Goal: Task Accomplishment & Management: Use online tool/utility

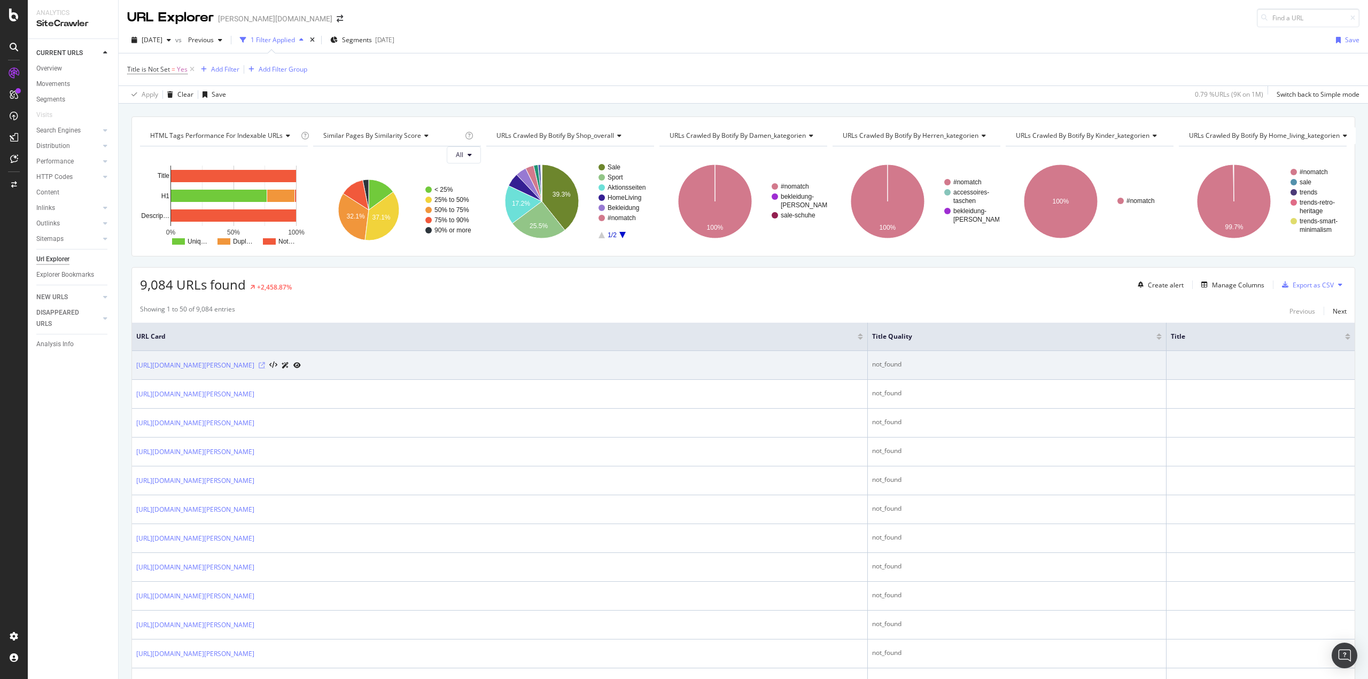
click at [265, 362] on icon at bounding box center [262, 365] width 6 height 6
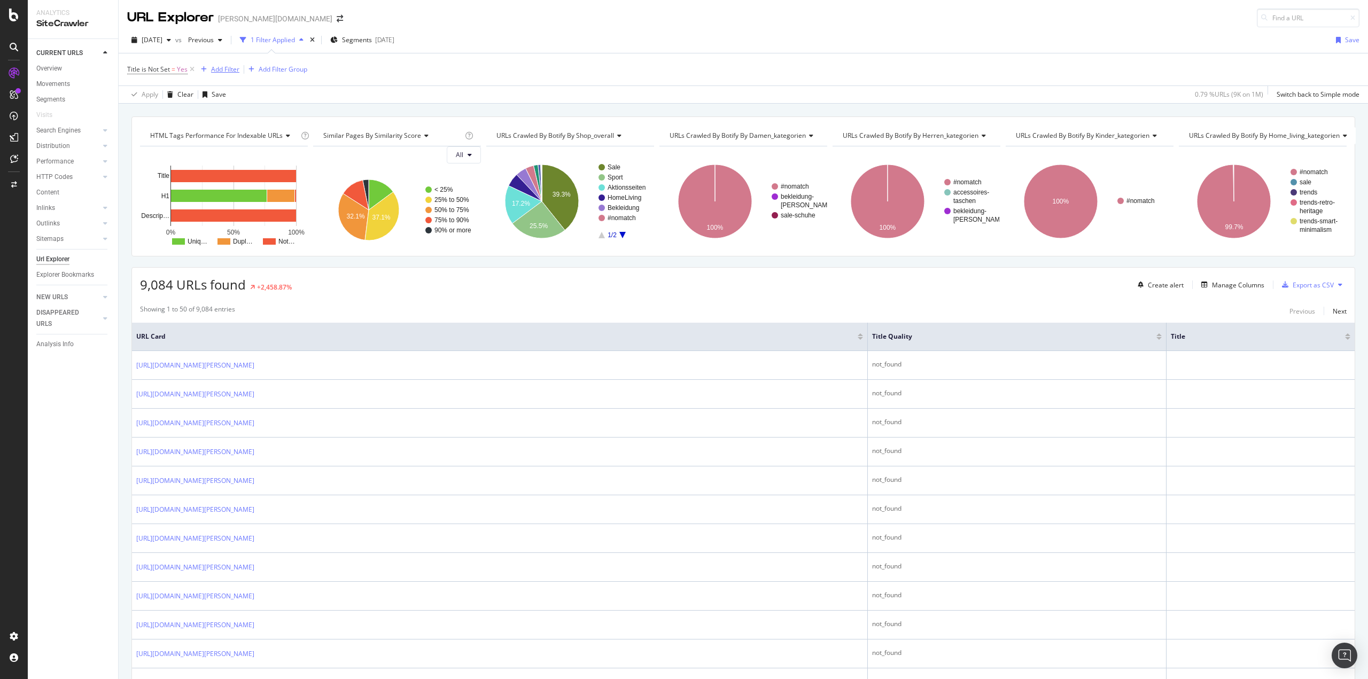
click at [235, 70] on div "Add Filter" at bounding box center [225, 69] width 28 height 9
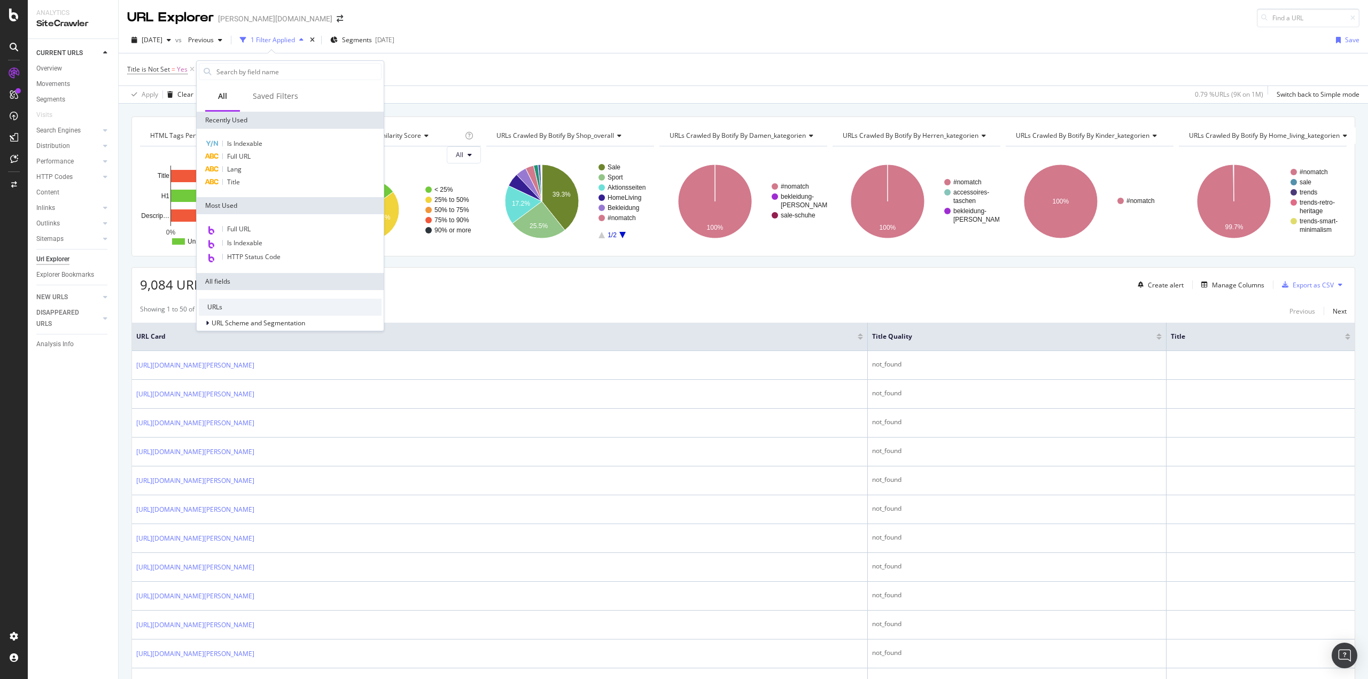
click at [439, 74] on div "Title is Not Set = Yes Add Filter Add Filter Group" at bounding box center [743, 69] width 1232 height 32
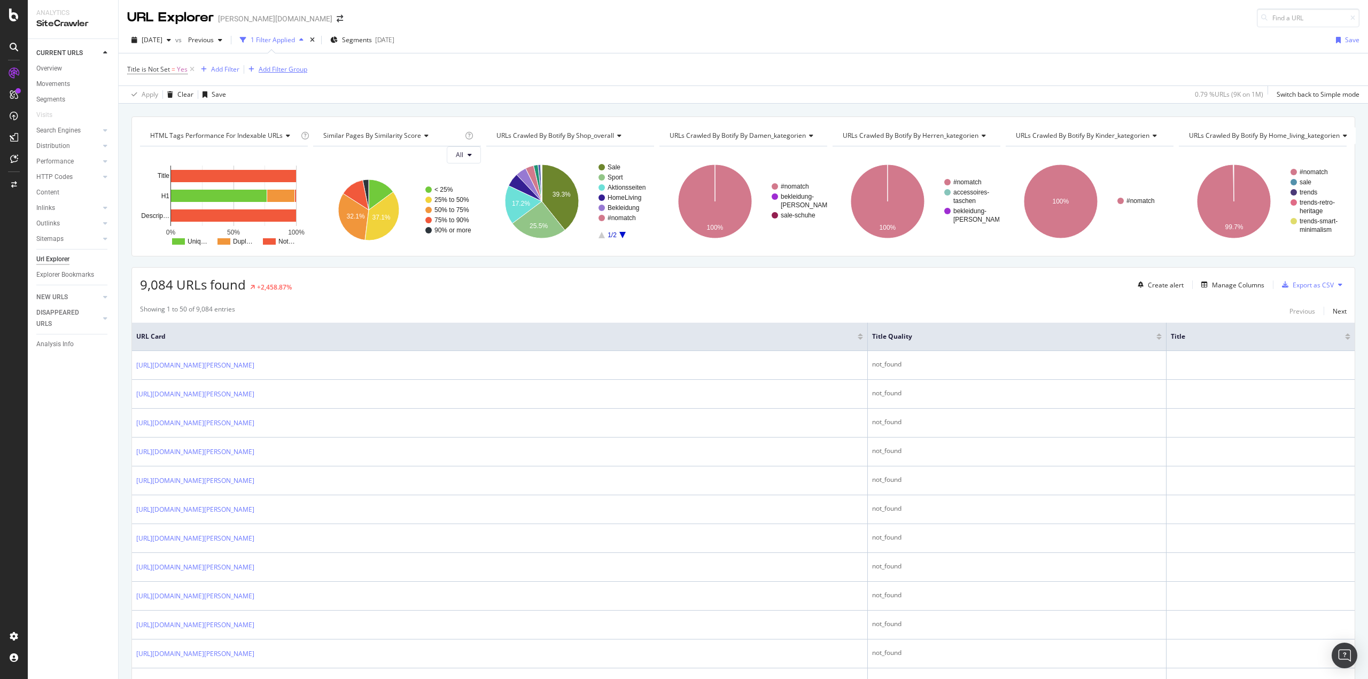
click at [262, 73] on div "Add Filter Group" at bounding box center [283, 69] width 49 height 9
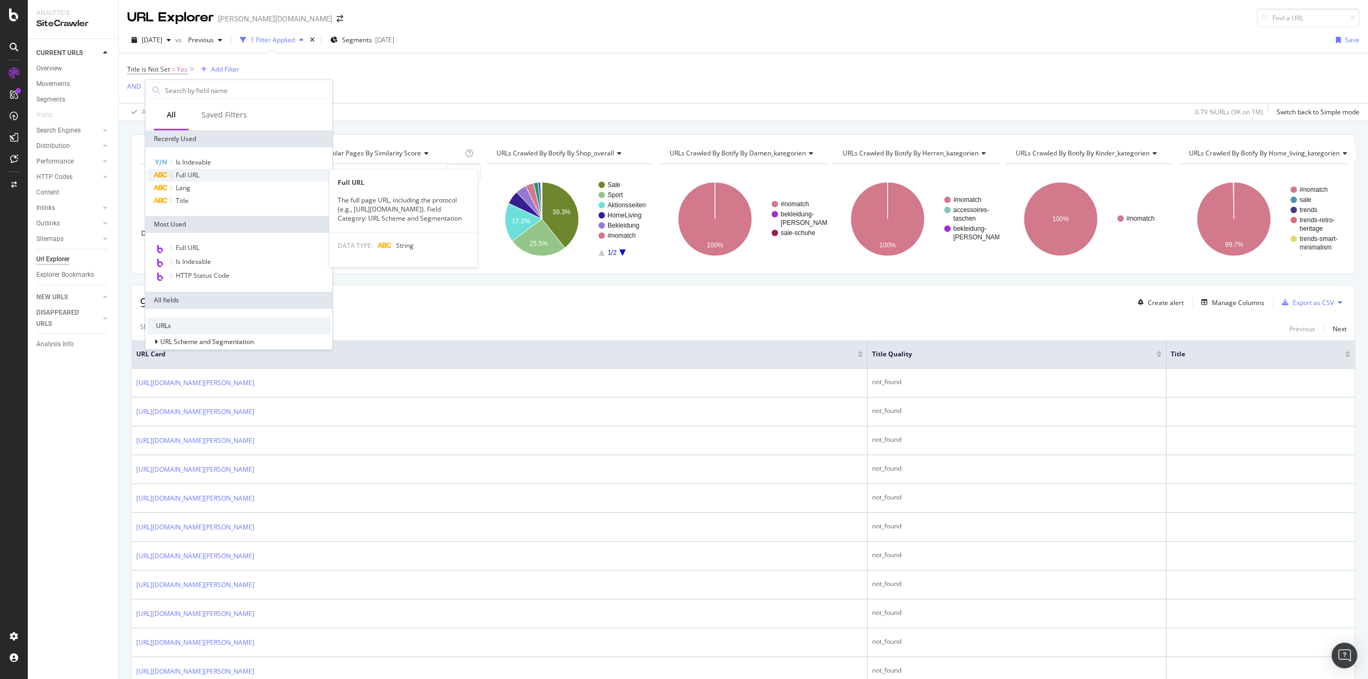
click at [199, 172] on span "Full URL" at bounding box center [188, 174] width 24 height 9
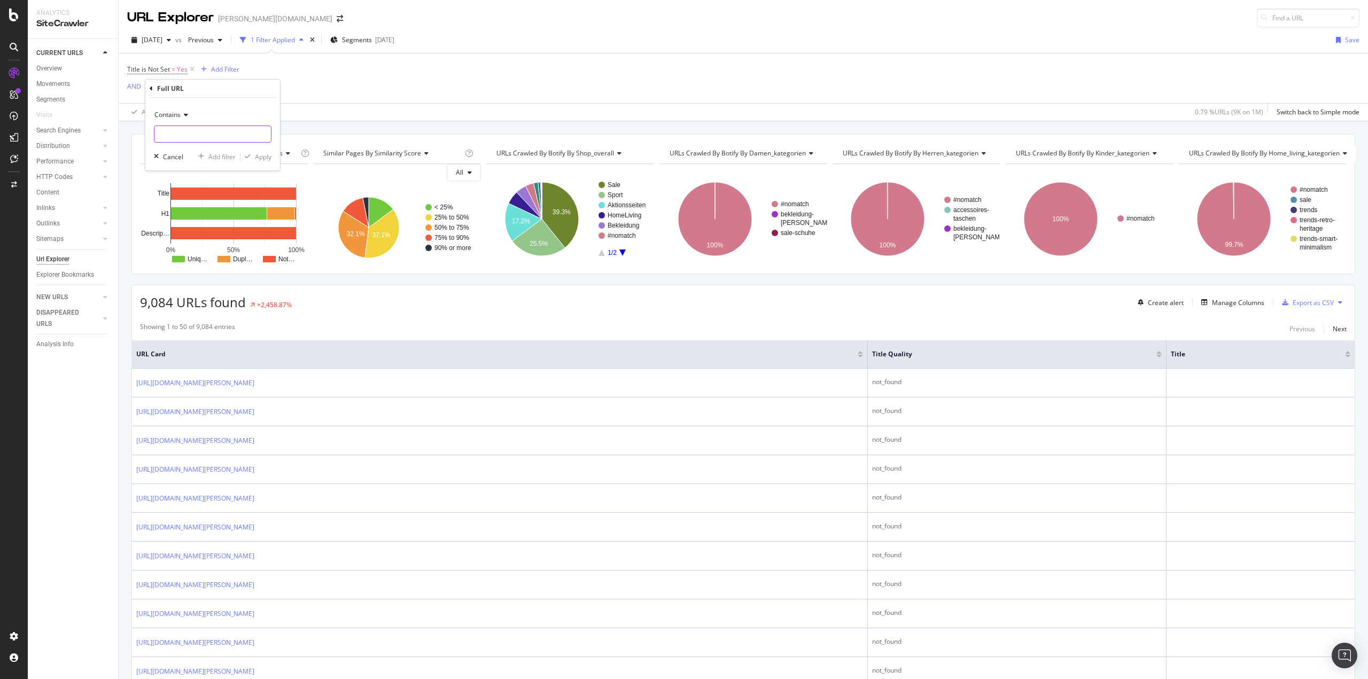
click at [200, 134] on input "text" at bounding box center [212, 134] width 117 height 17
type input "/de/"
click at [257, 161] on div "Apply" at bounding box center [255, 157] width 31 height 10
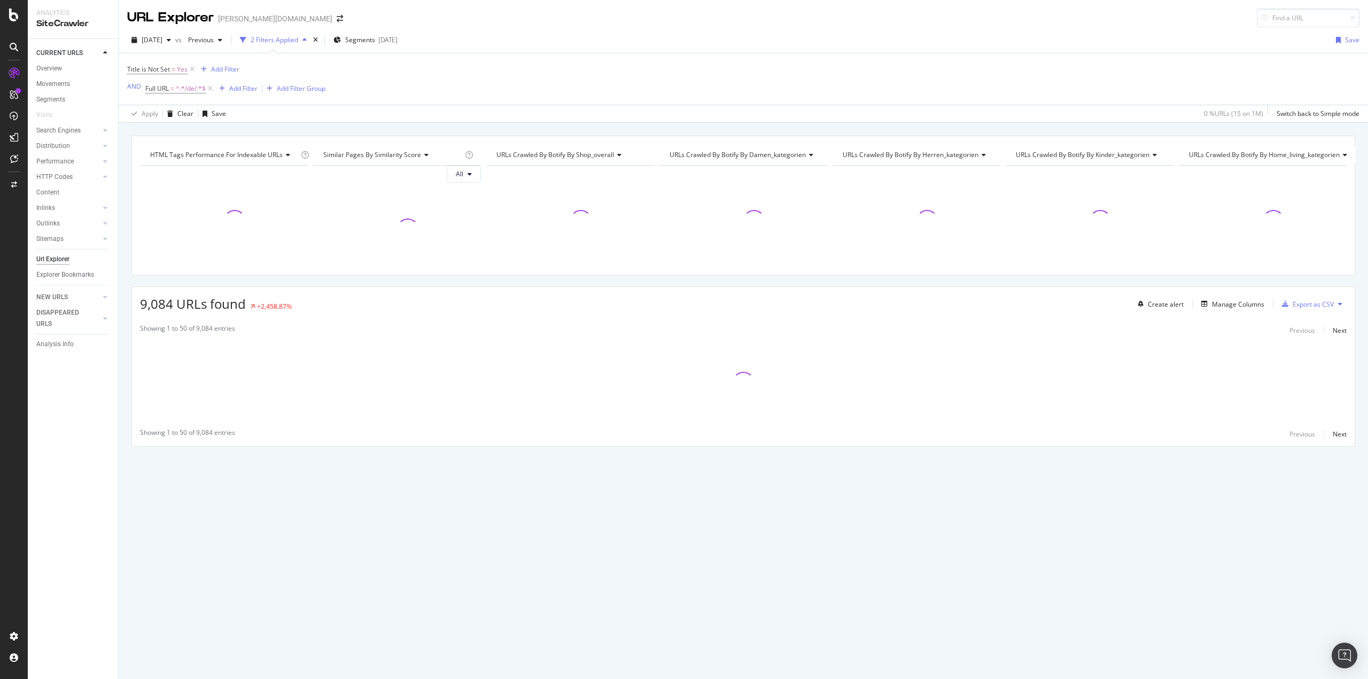
click at [127, 393] on div "HTML Tags Performance for Indexable URLs Chart (by Value) Chart (by Percentage)…" at bounding box center [743, 310] width 1249 height 348
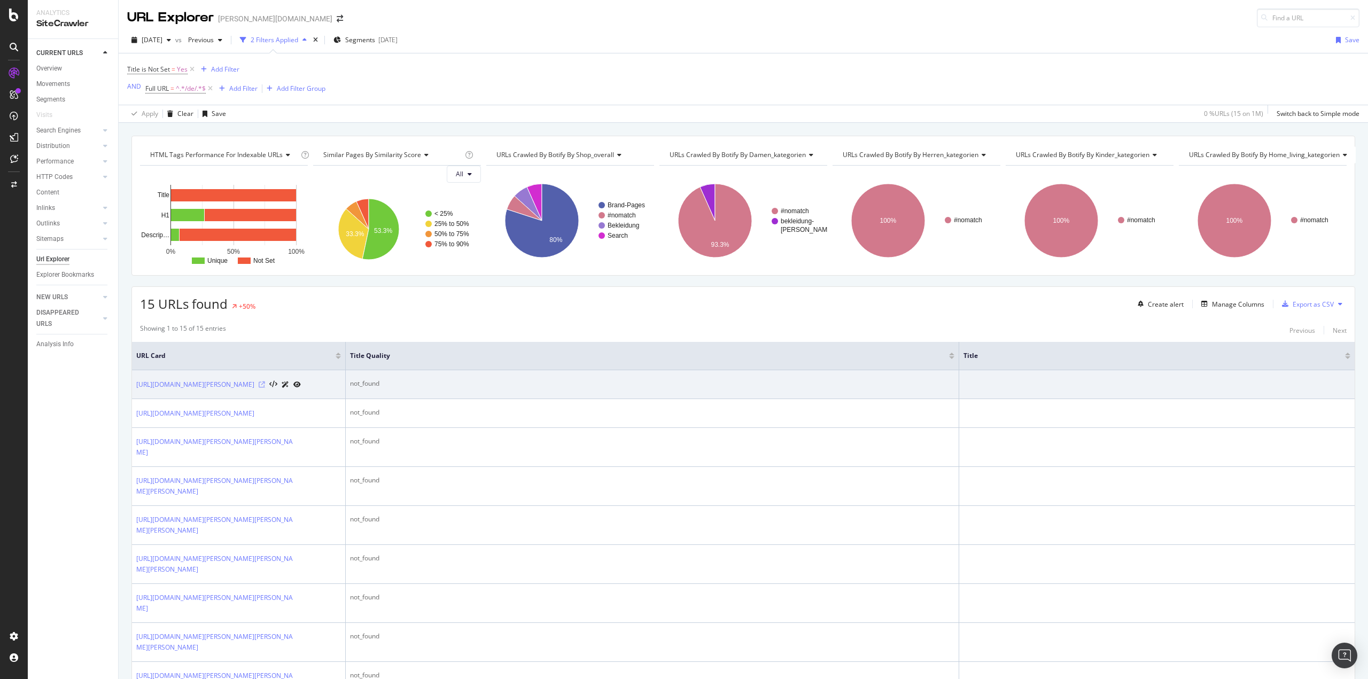
click at [265, 384] on icon at bounding box center [262, 385] width 6 height 6
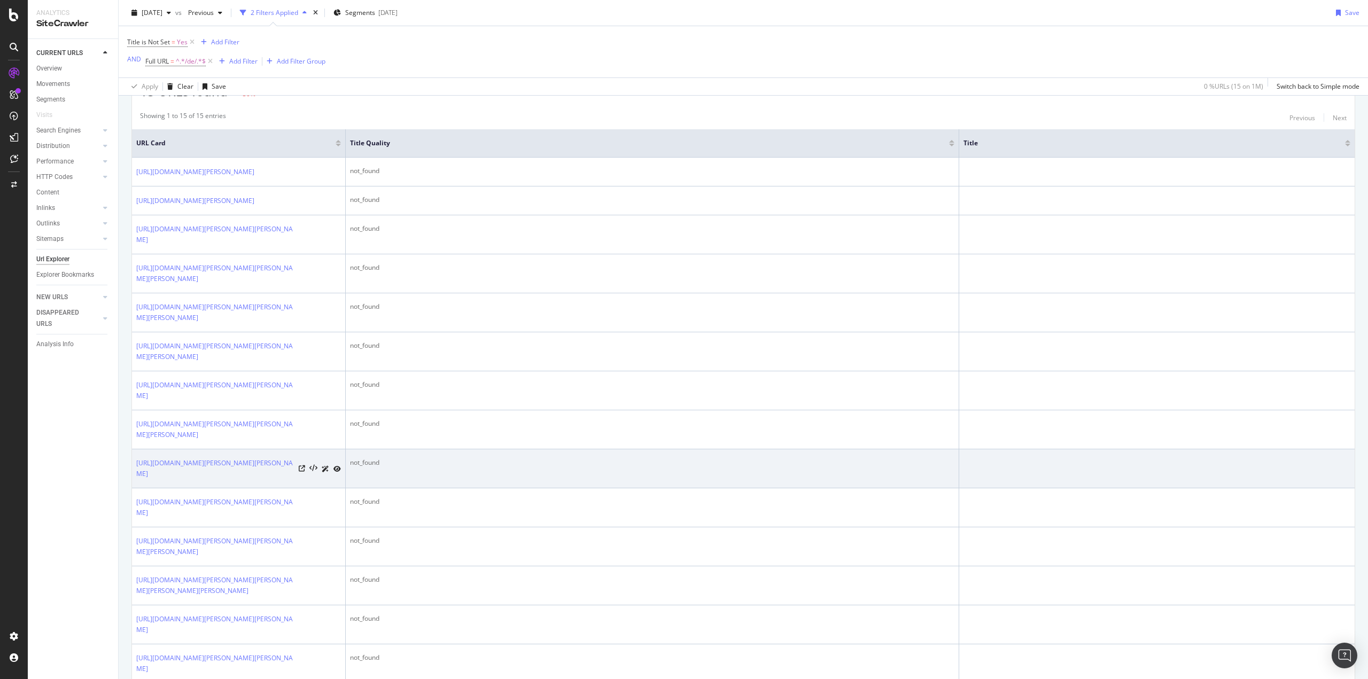
scroll to position [214, 0]
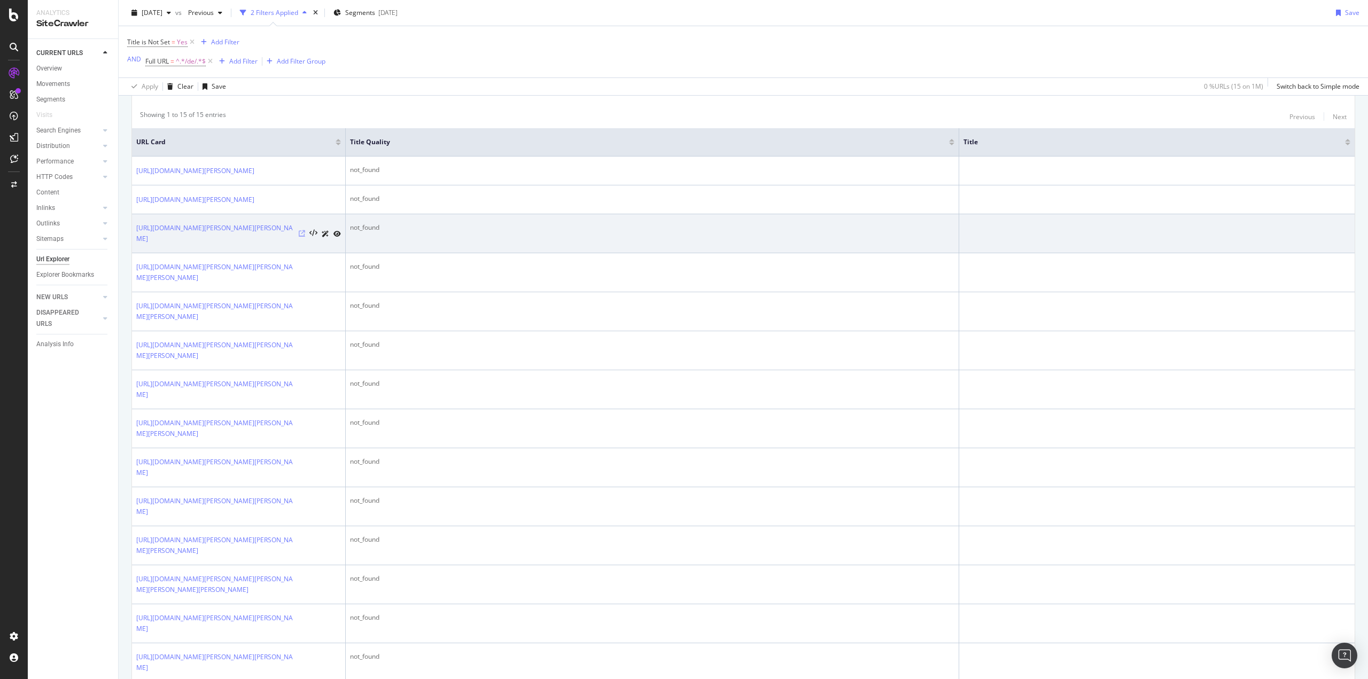
click at [302, 237] on icon at bounding box center [302, 233] width 6 height 6
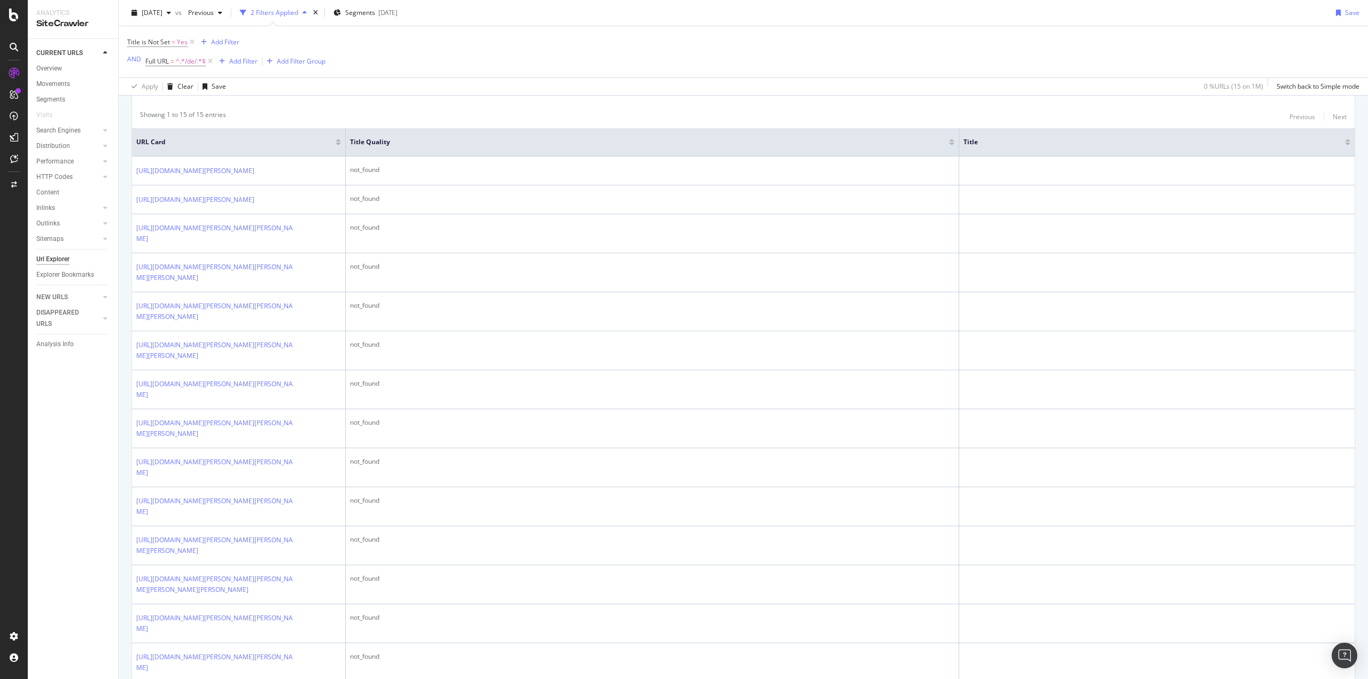
click at [338, 144] on div at bounding box center [338, 144] width 5 height 3
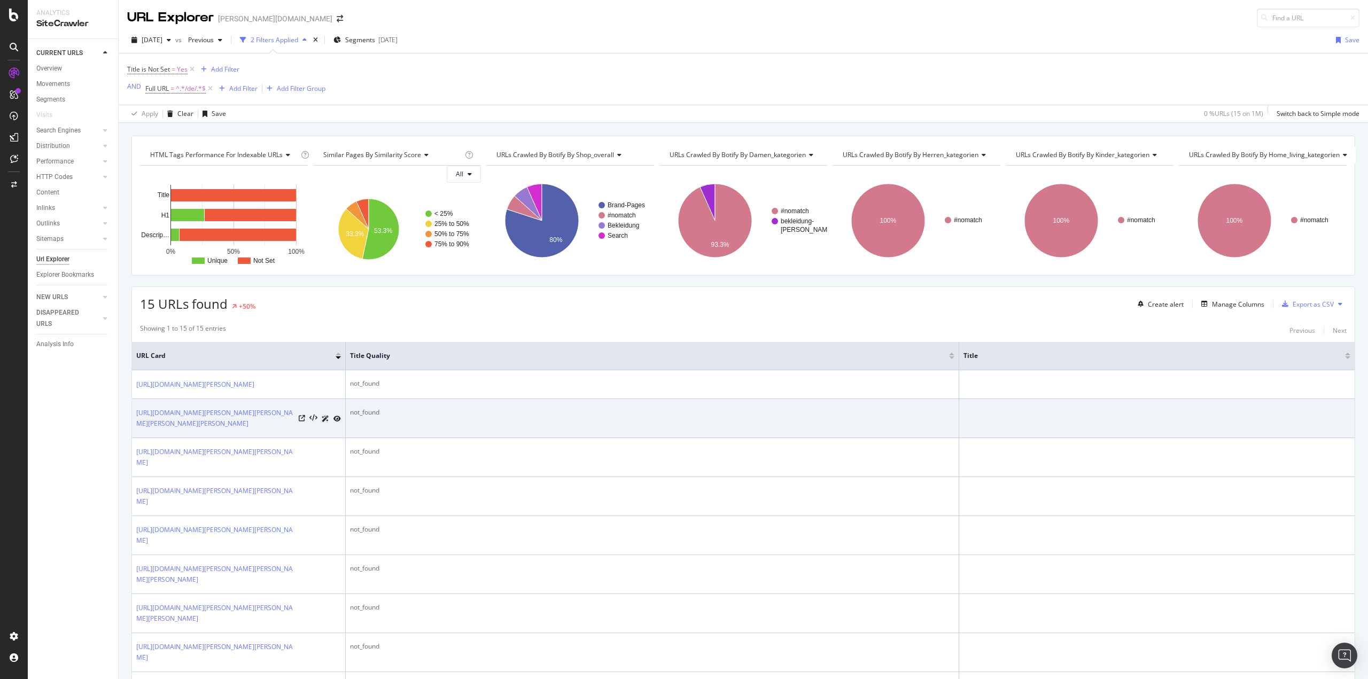
click at [306, 424] on div at bounding box center [320, 418] width 42 height 11
click at [302, 422] on icon at bounding box center [302, 418] width 6 height 6
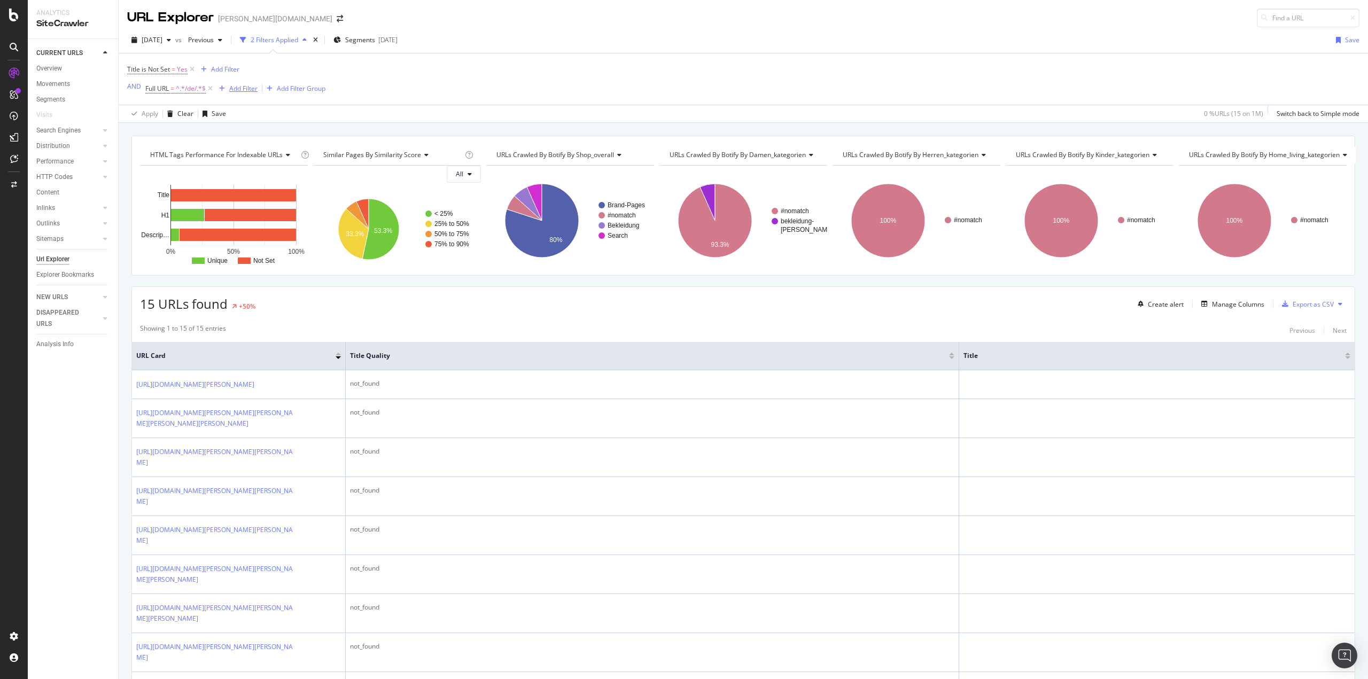
click at [253, 90] on div "Add Filter" at bounding box center [243, 88] width 28 height 9
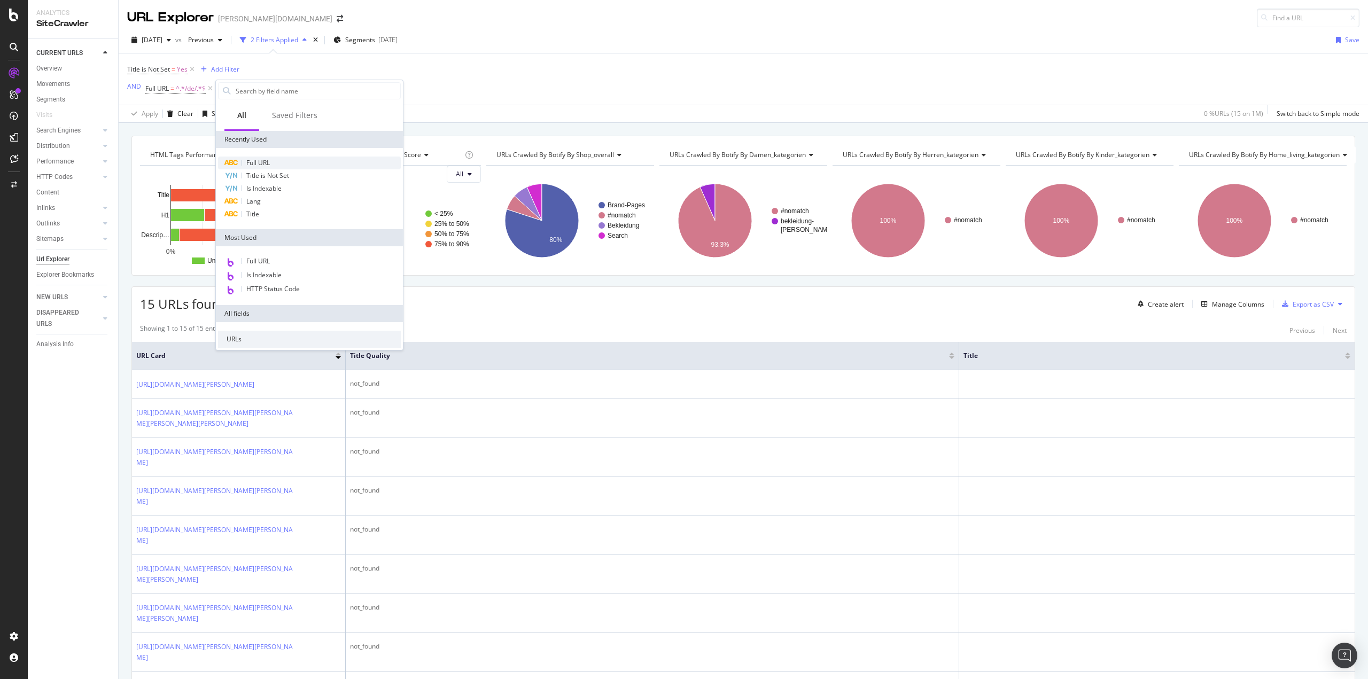
click at [265, 161] on span "Full URL" at bounding box center [258, 162] width 24 height 9
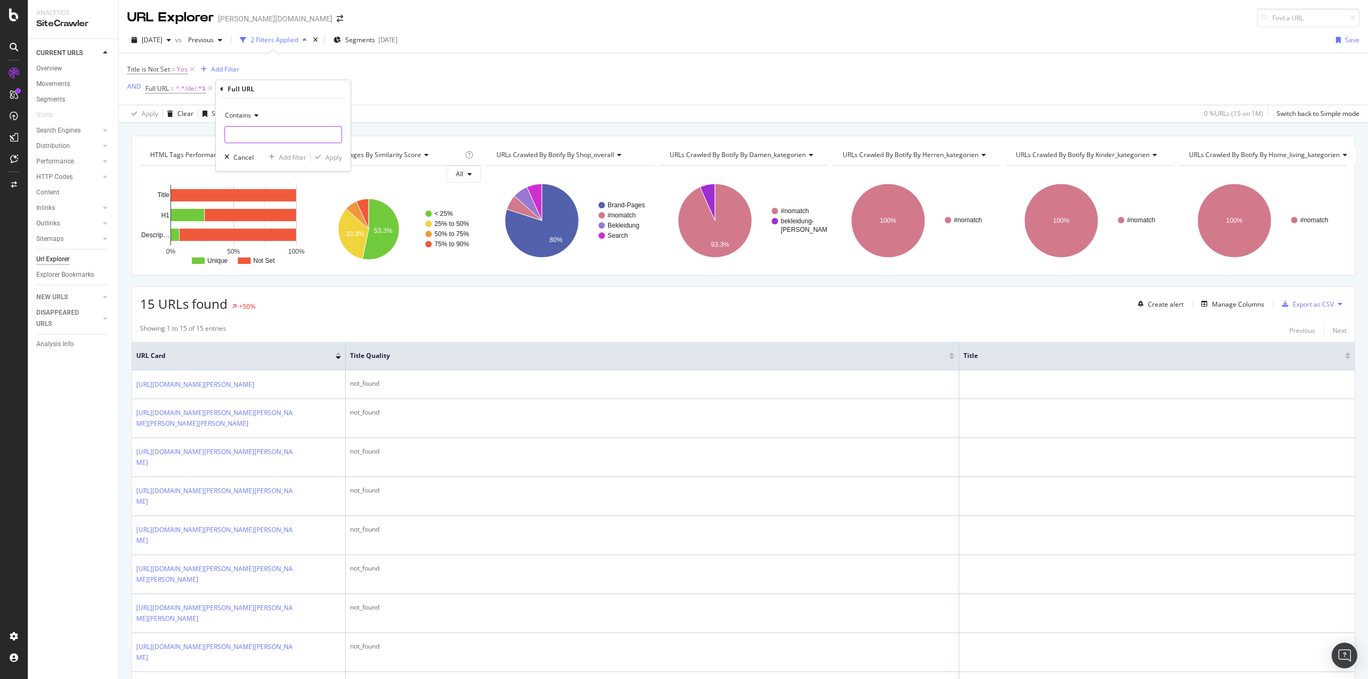
click at [260, 138] on input "text" at bounding box center [283, 134] width 117 height 17
type input "/ch/"
click at [342, 156] on div "Contains /ch/ Cancel Add filter Apply" at bounding box center [283, 134] width 135 height 73
click at [339, 157] on div "Apply" at bounding box center [333, 157] width 17 height 9
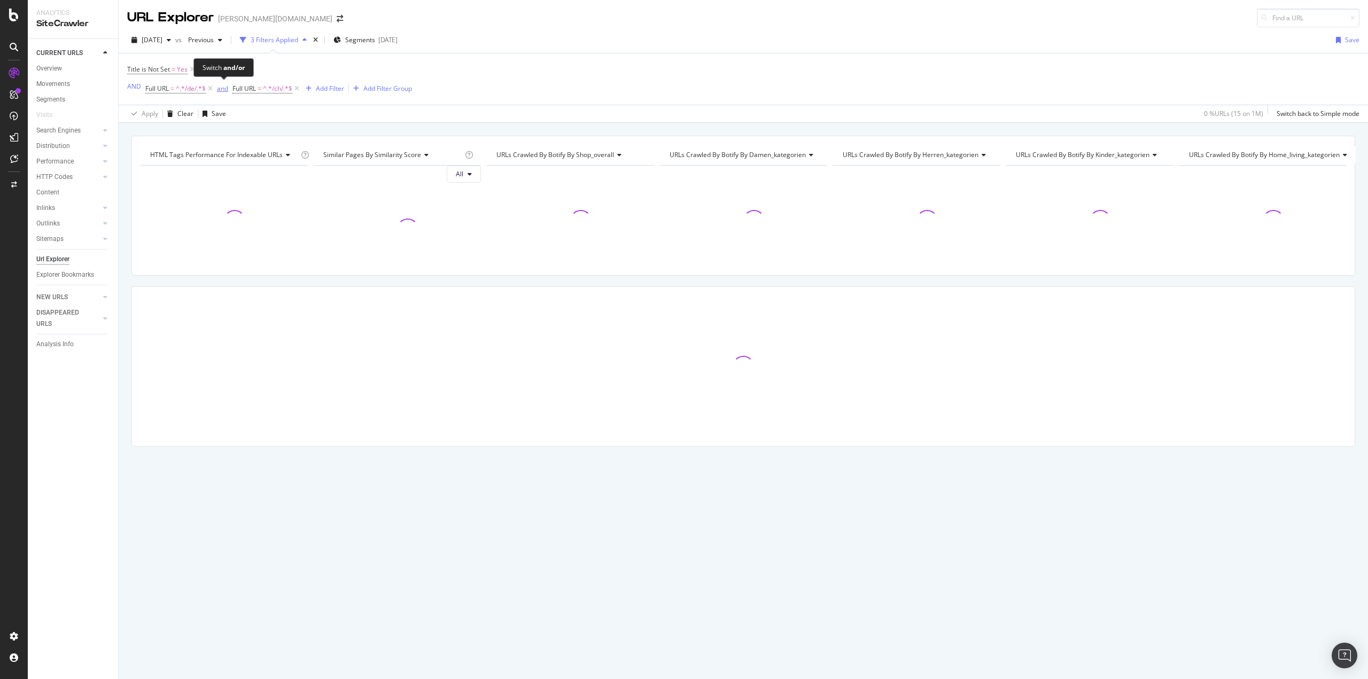
click at [221, 86] on div "and" at bounding box center [222, 88] width 11 height 9
click at [325, 83] on div "Add Filter" at bounding box center [318, 89] width 43 height 12
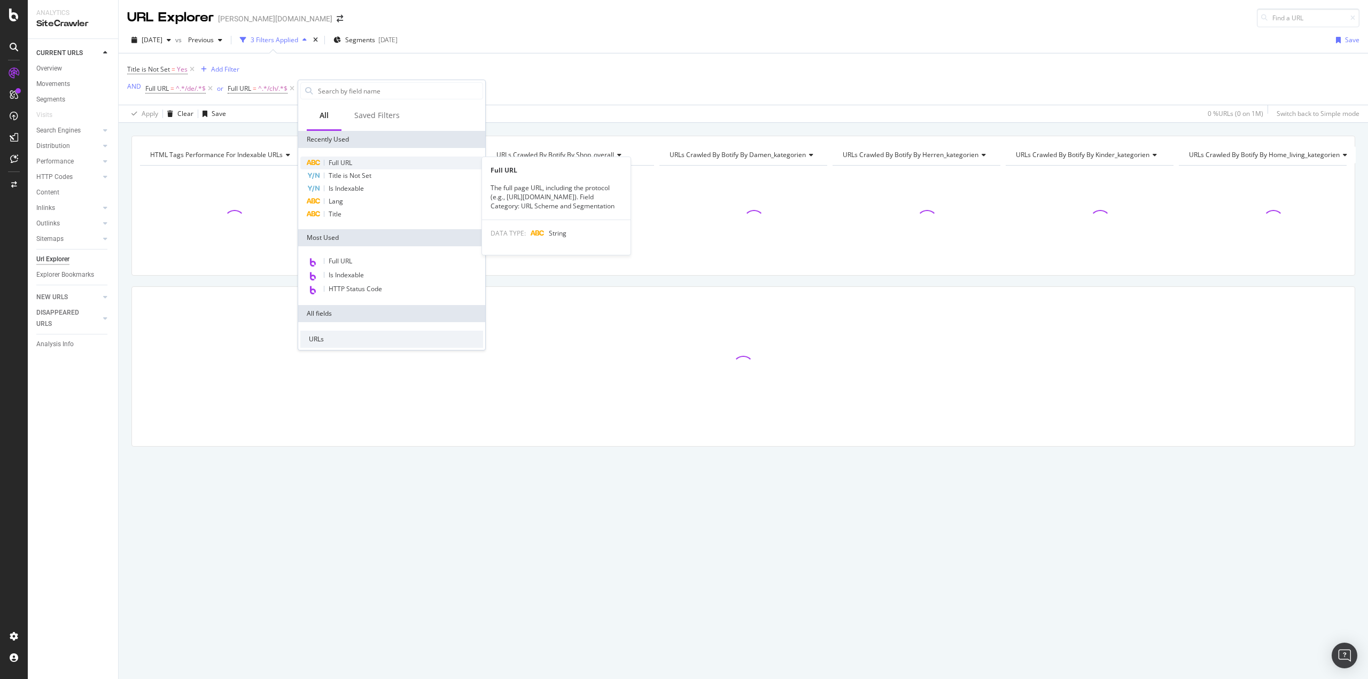
click at [357, 162] on div "Full URL" at bounding box center [391, 163] width 183 height 13
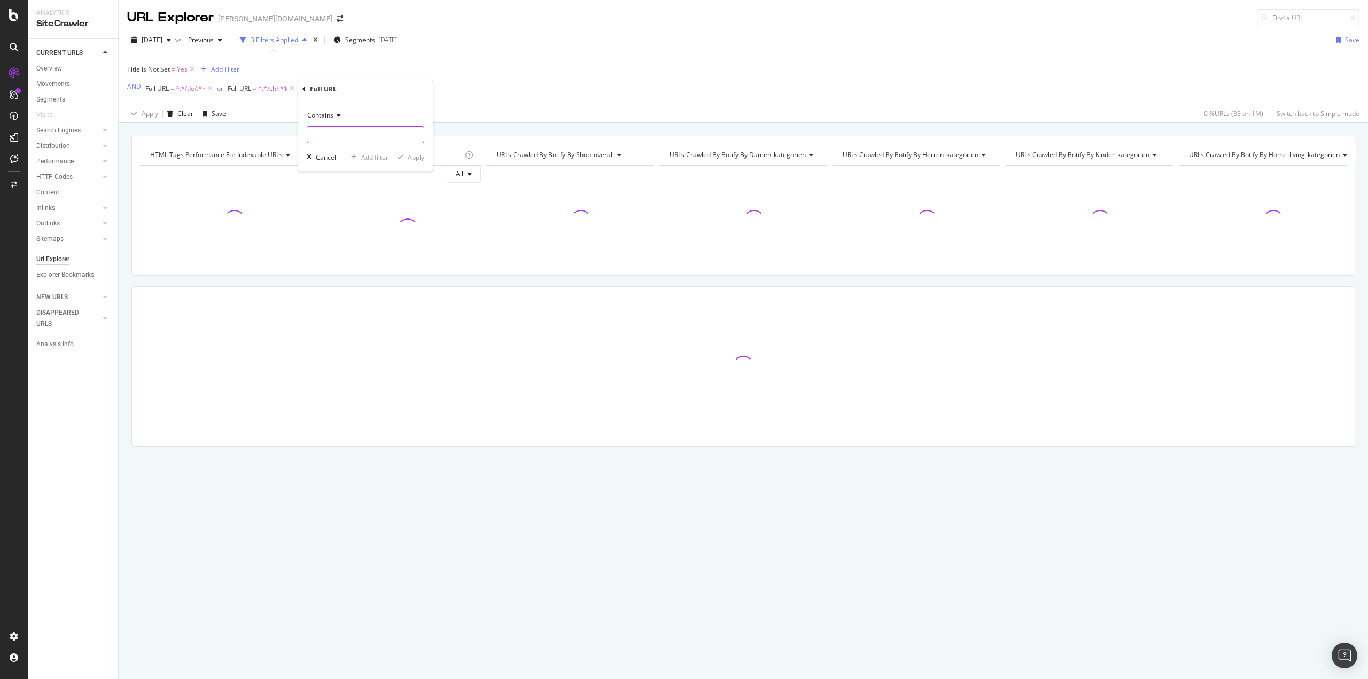
click at [339, 131] on input "text" at bounding box center [365, 134] width 117 height 17
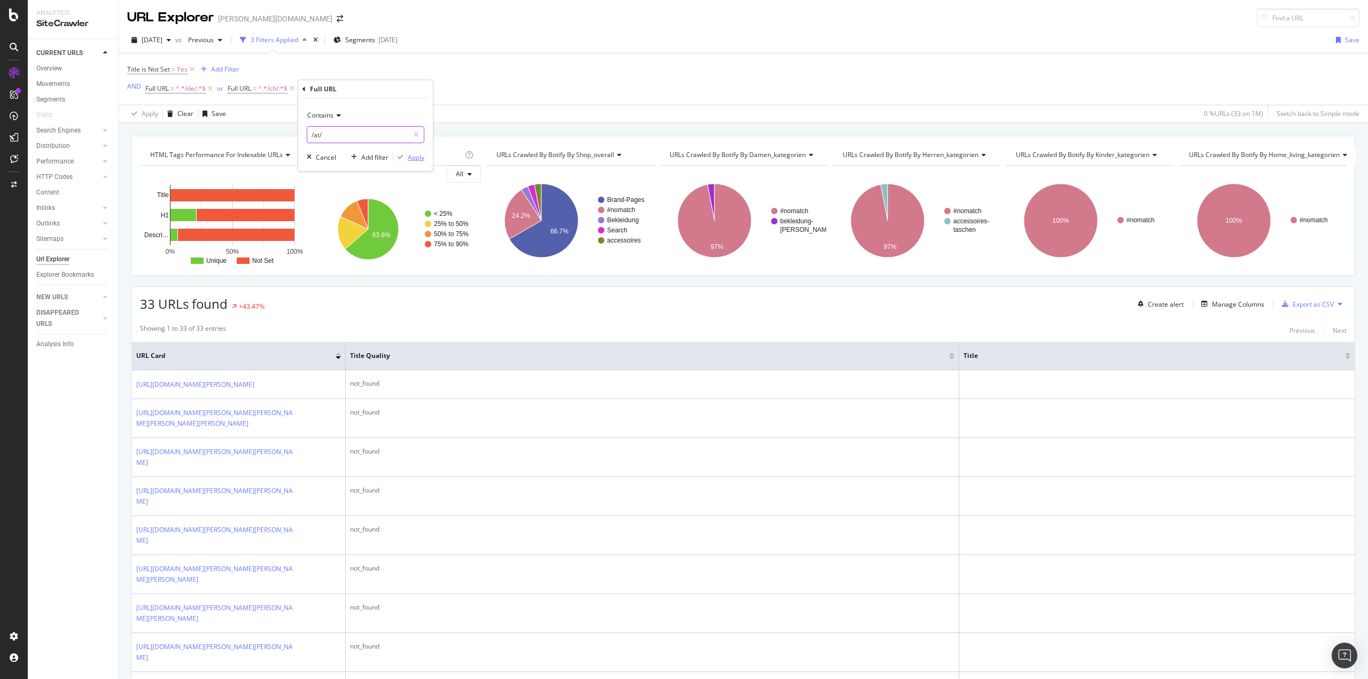
type input "/at/"
click at [415, 160] on div "Apply" at bounding box center [416, 157] width 17 height 9
click at [1293, 308] on div "Export as CSV" at bounding box center [1313, 304] width 41 height 9
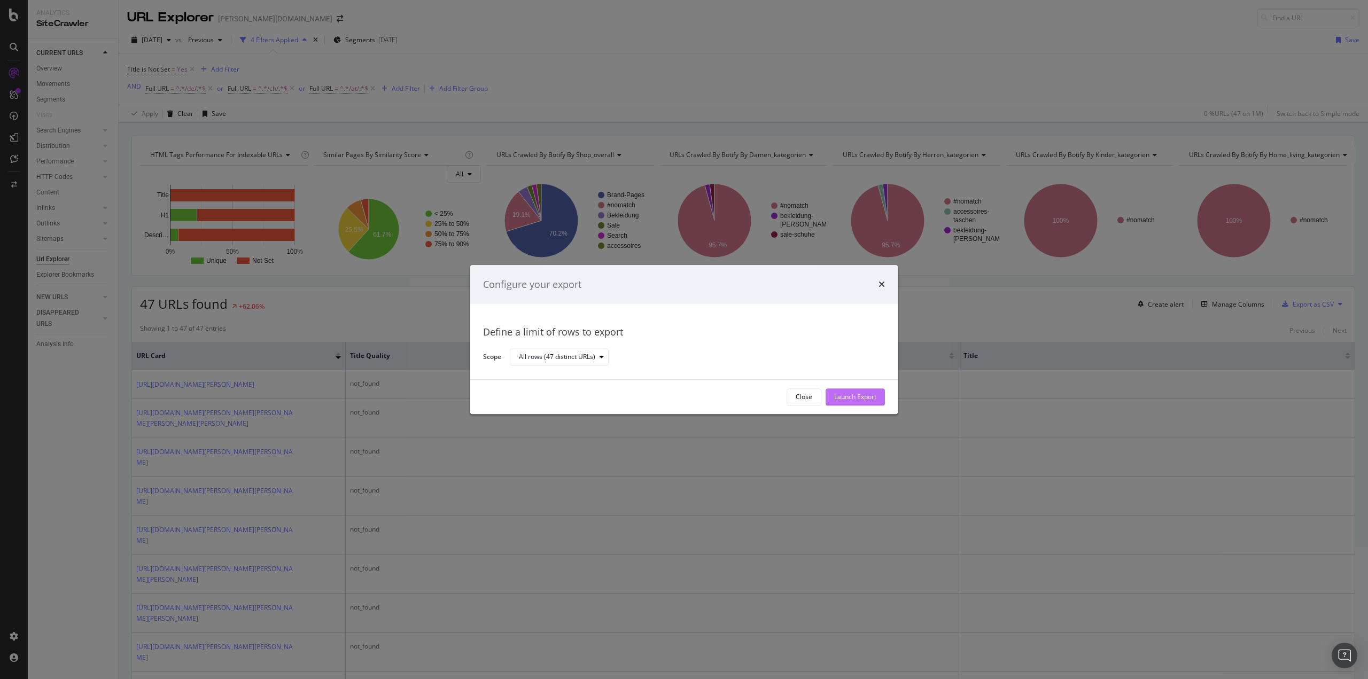
click at [872, 394] on div "Launch Export" at bounding box center [855, 397] width 42 height 9
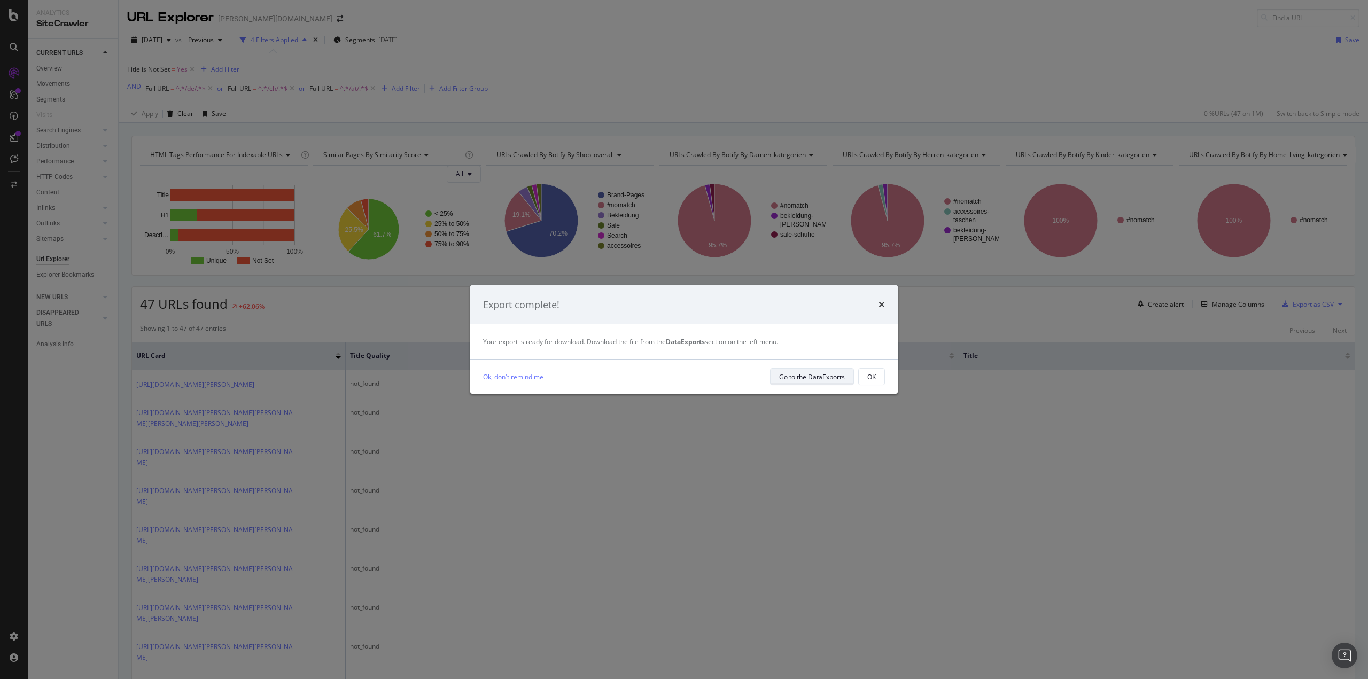
click at [830, 378] on div "Go to the DataExports" at bounding box center [812, 376] width 66 height 9
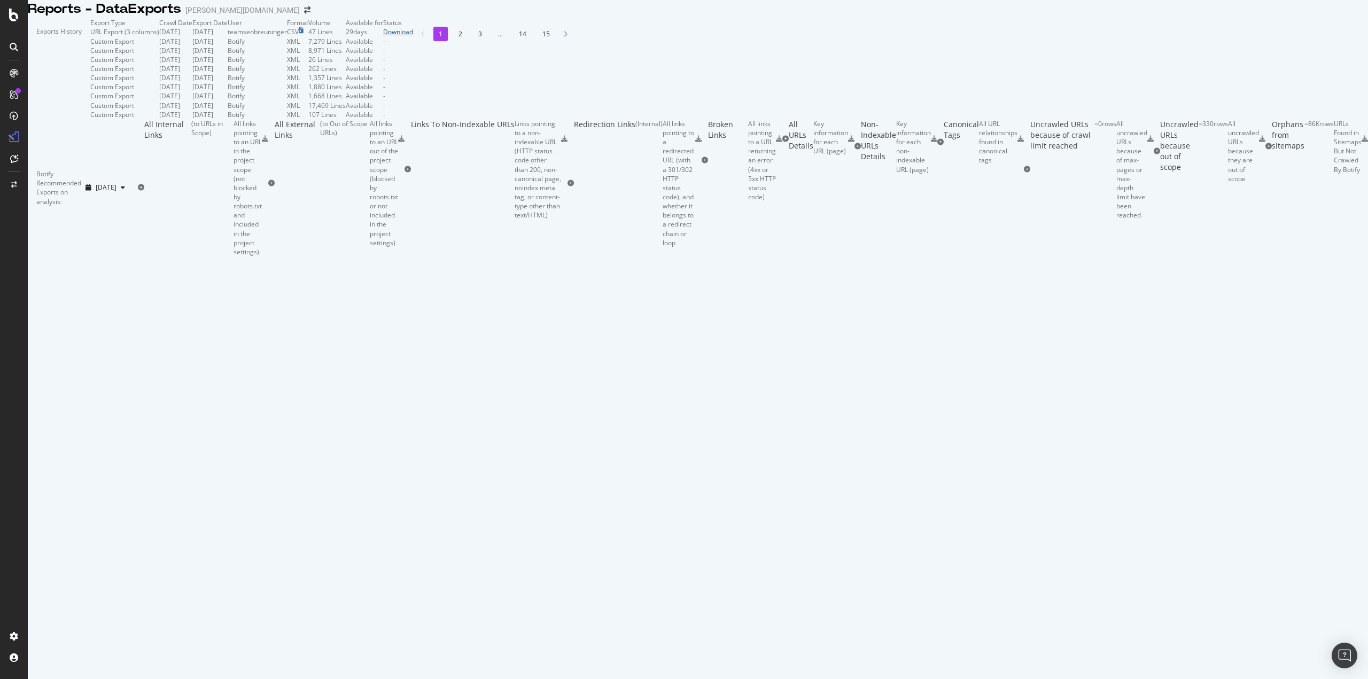
click at [413, 36] on div "Download" at bounding box center [398, 31] width 30 height 9
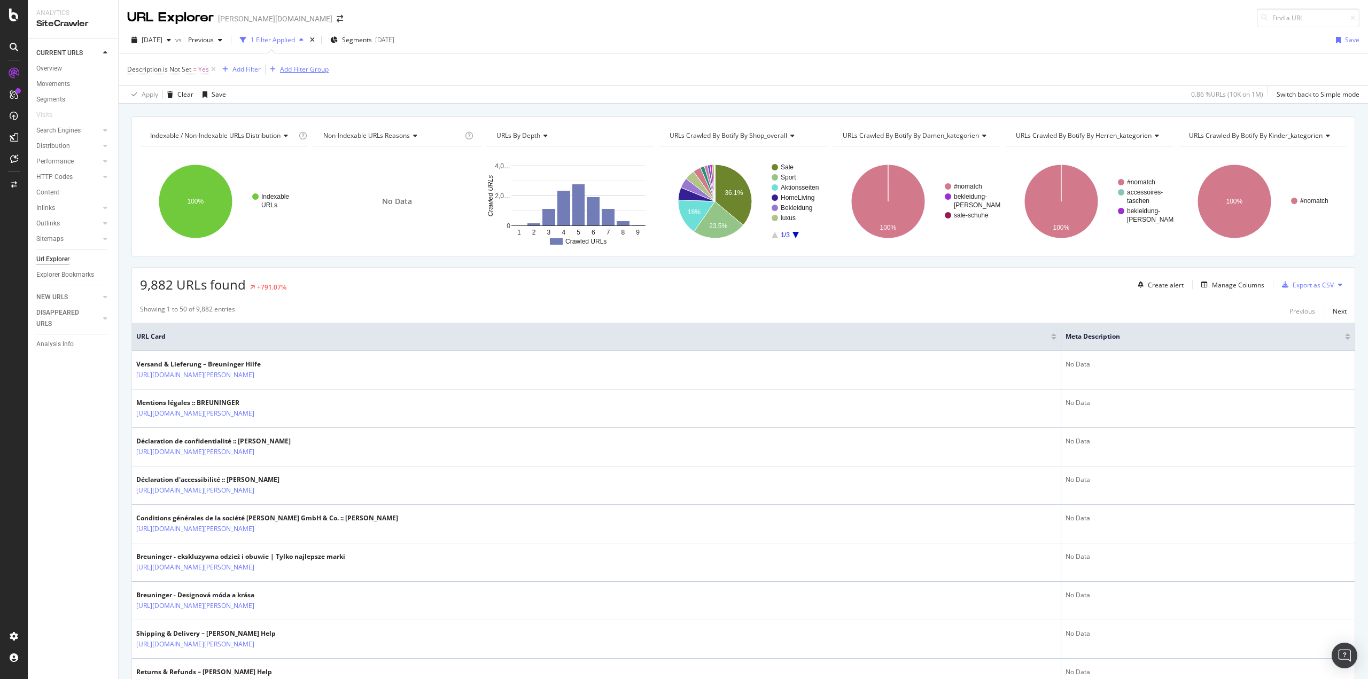
click at [302, 73] on div "Add Filter Group" at bounding box center [304, 69] width 49 height 9
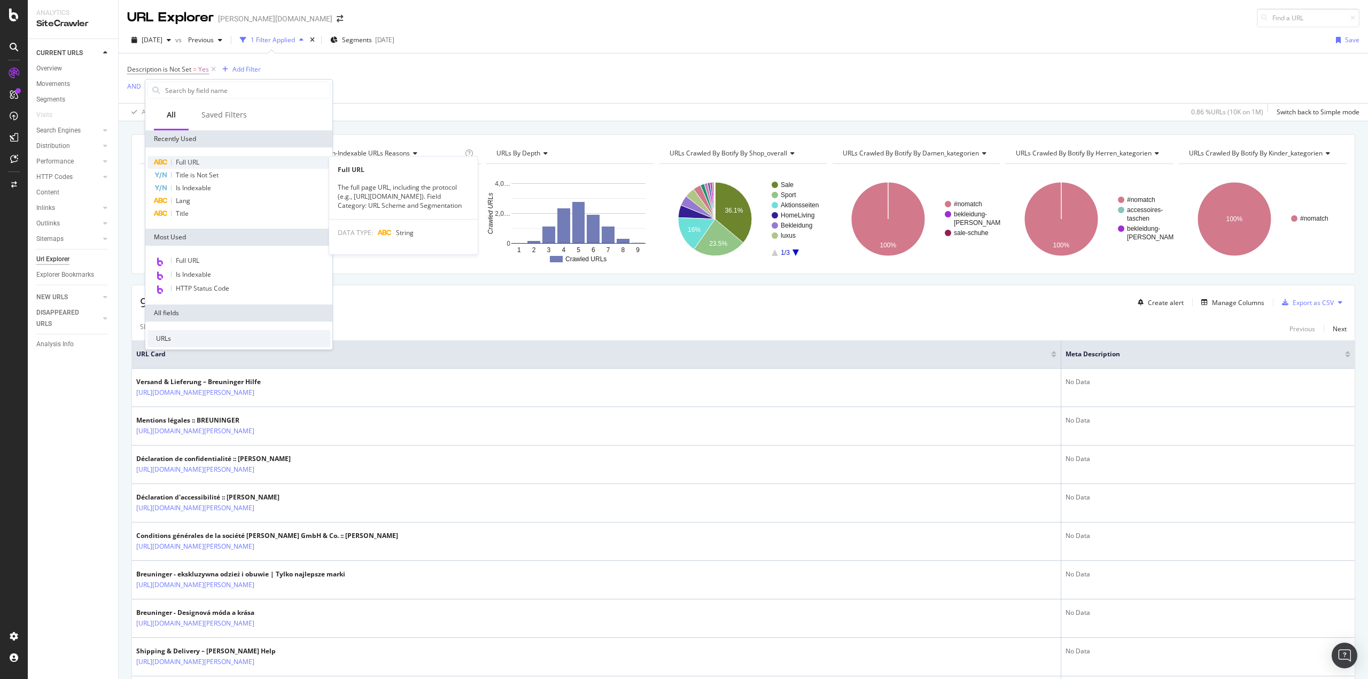
click at [201, 158] on div "Full URL" at bounding box center [239, 162] width 183 height 13
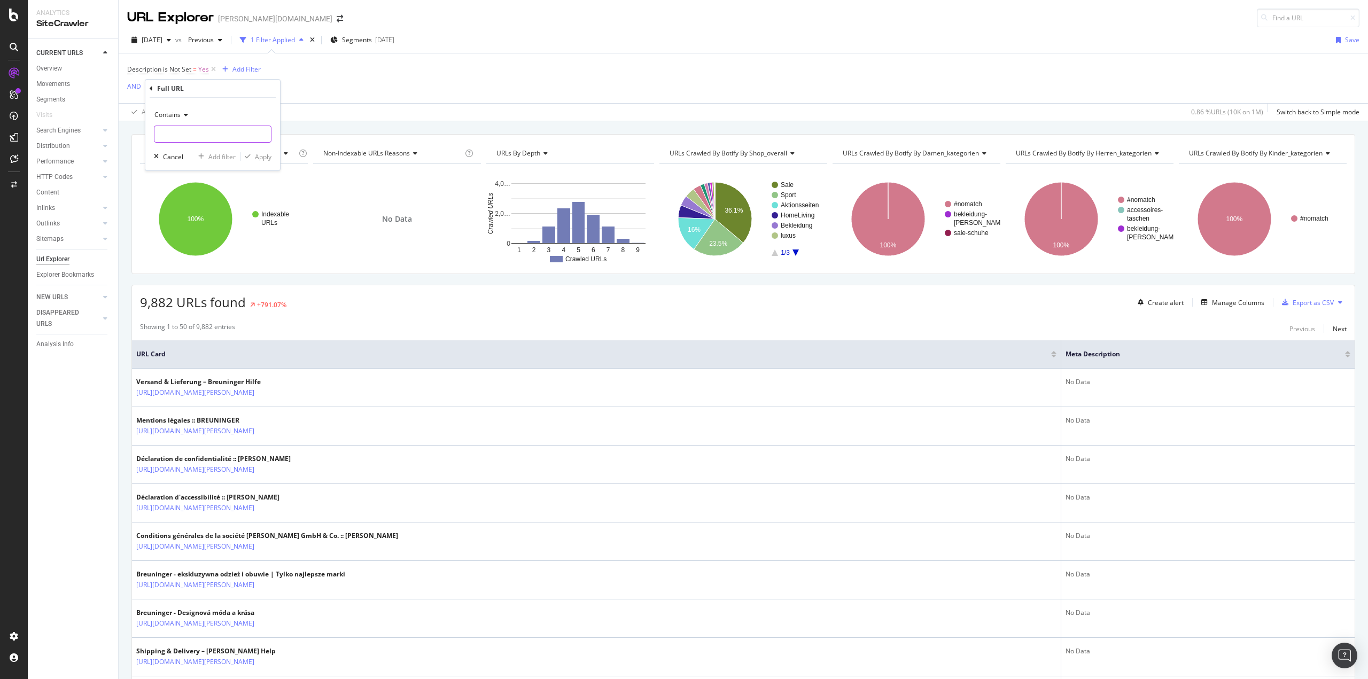
click at [188, 141] on input "text" at bounding box center [212, 134] width 117 height 17
type input "/de/"
click at [267, 154] on div "Apply" at bounding box center [263, 156] width 17 height 9
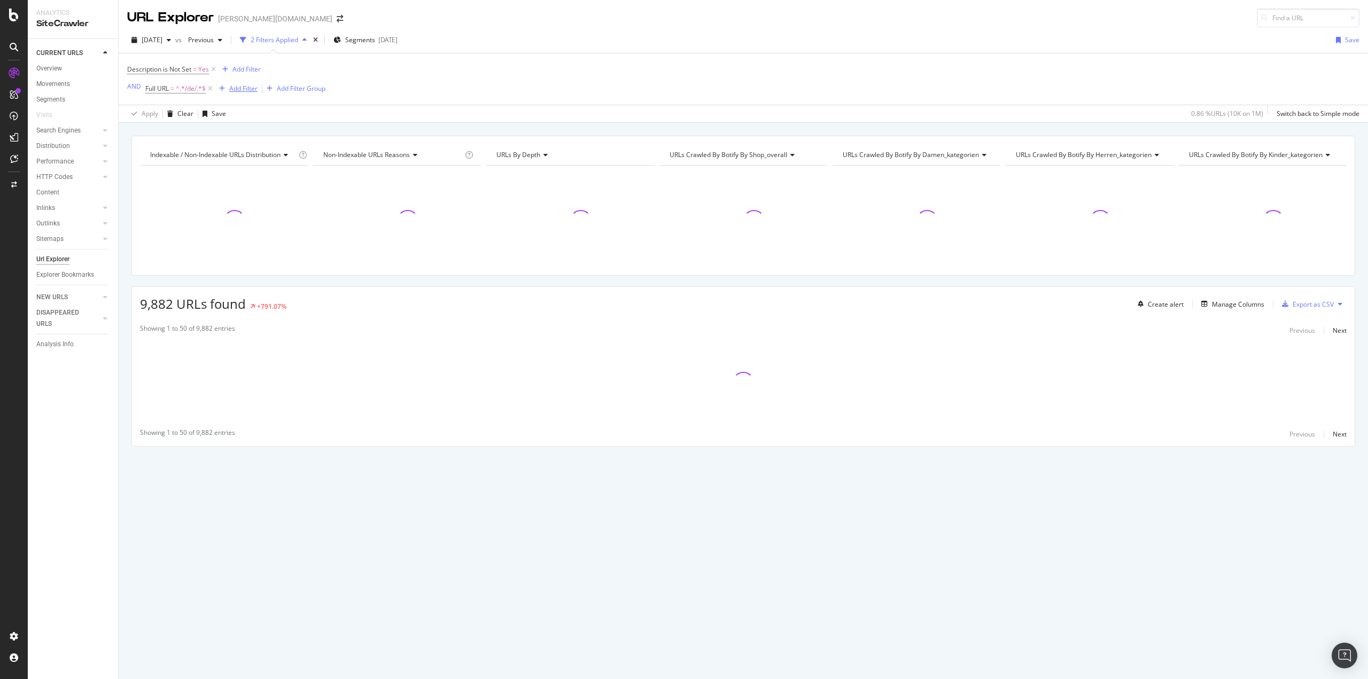
click at [239, 91] on div "Add Filter" at bounding box center [243, 88] width 28 height 9
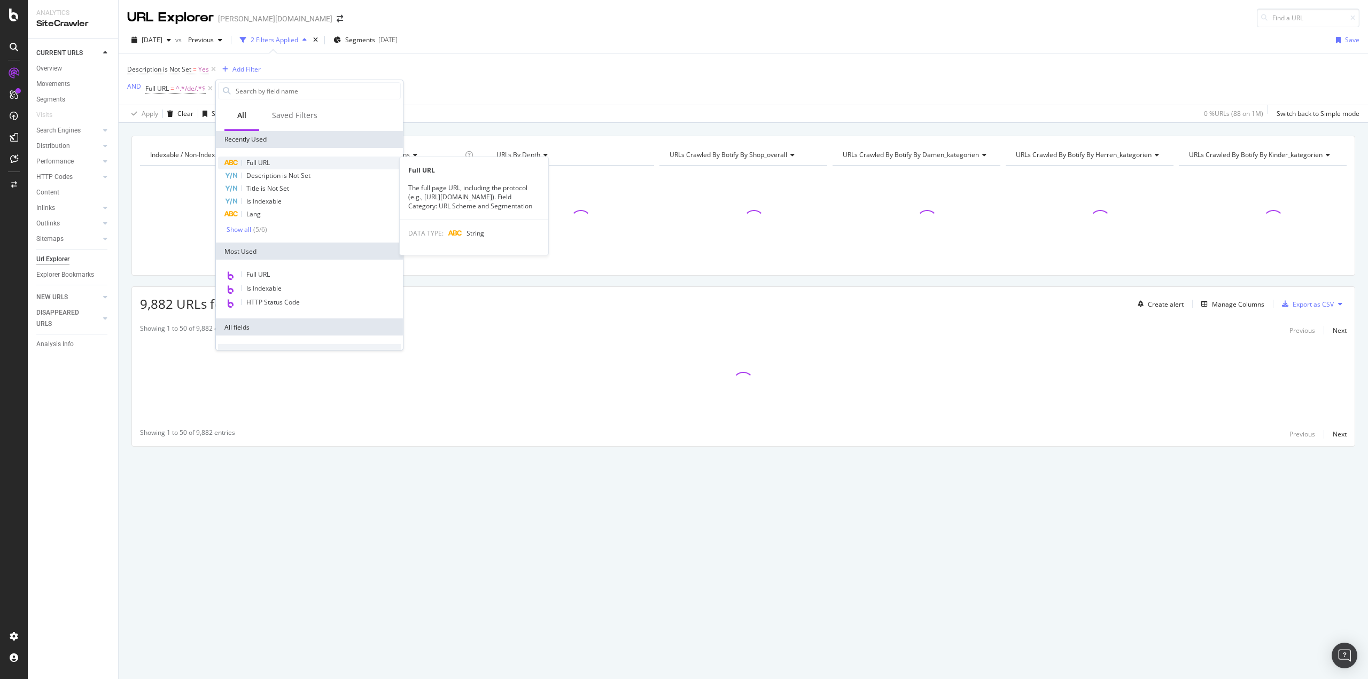
click at [274, 159] on div "Full URL" at bounding box center [309, 163] width 183 height 13
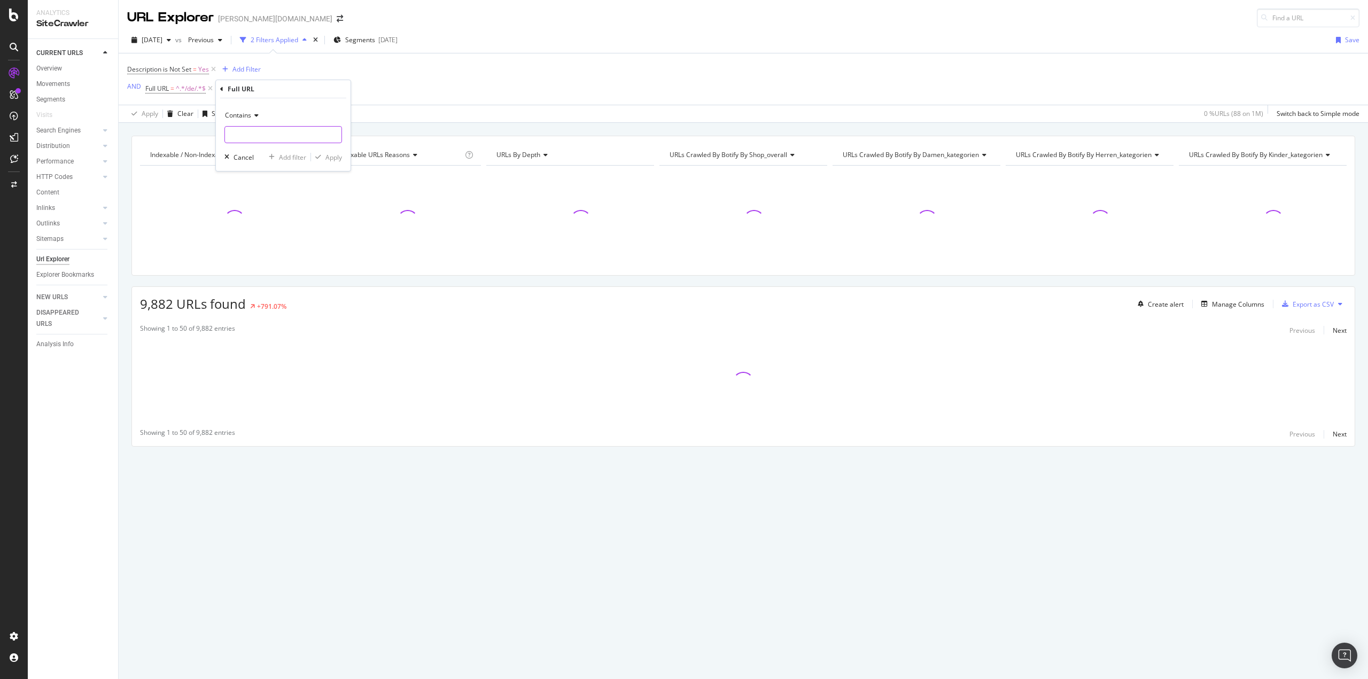
click at [259, 132] on input "text" at bounding box center [283, 134] width 117 height 17
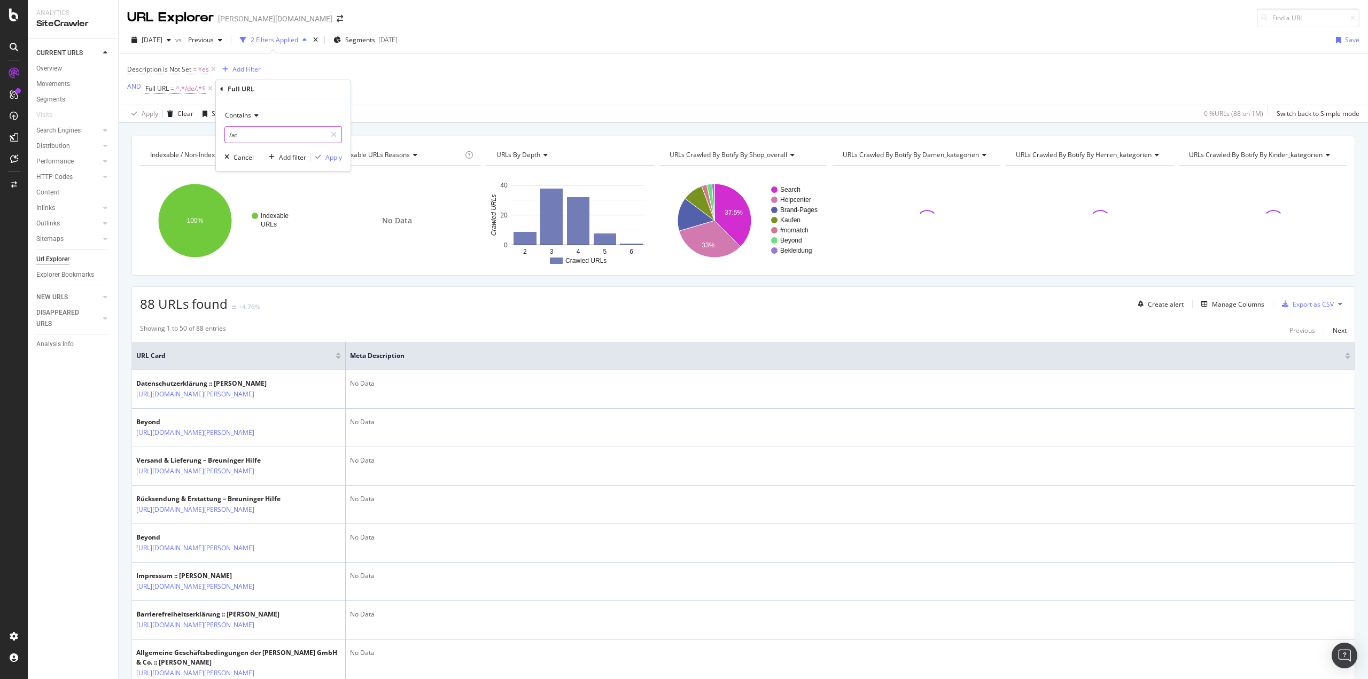
type input "/at/"
click at [339, 158] on div "Apply" at bounding box center [333, 157] width 17 height 9
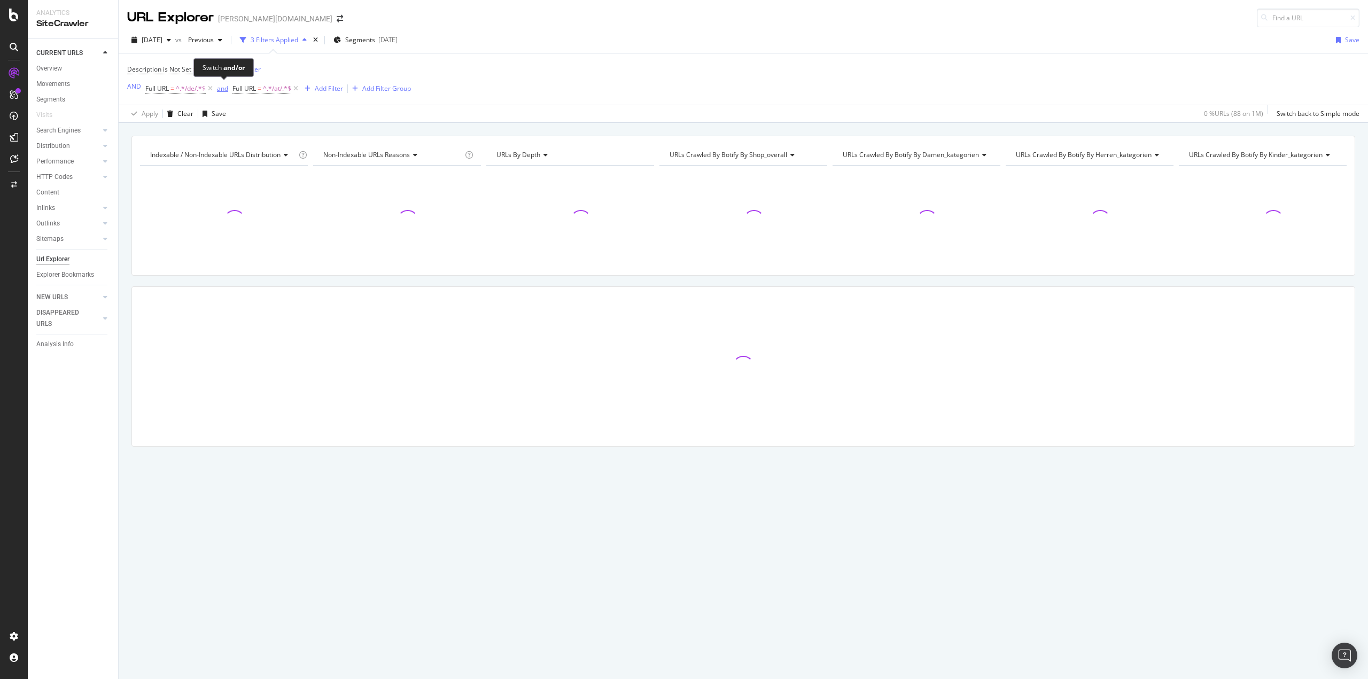
click at [227, 92] on div "and" at bounding box center [222, 88] width 11 height 9
click at [322, 85] on div "Add Filter" at bounding box center [324, 88] width 28 height 9
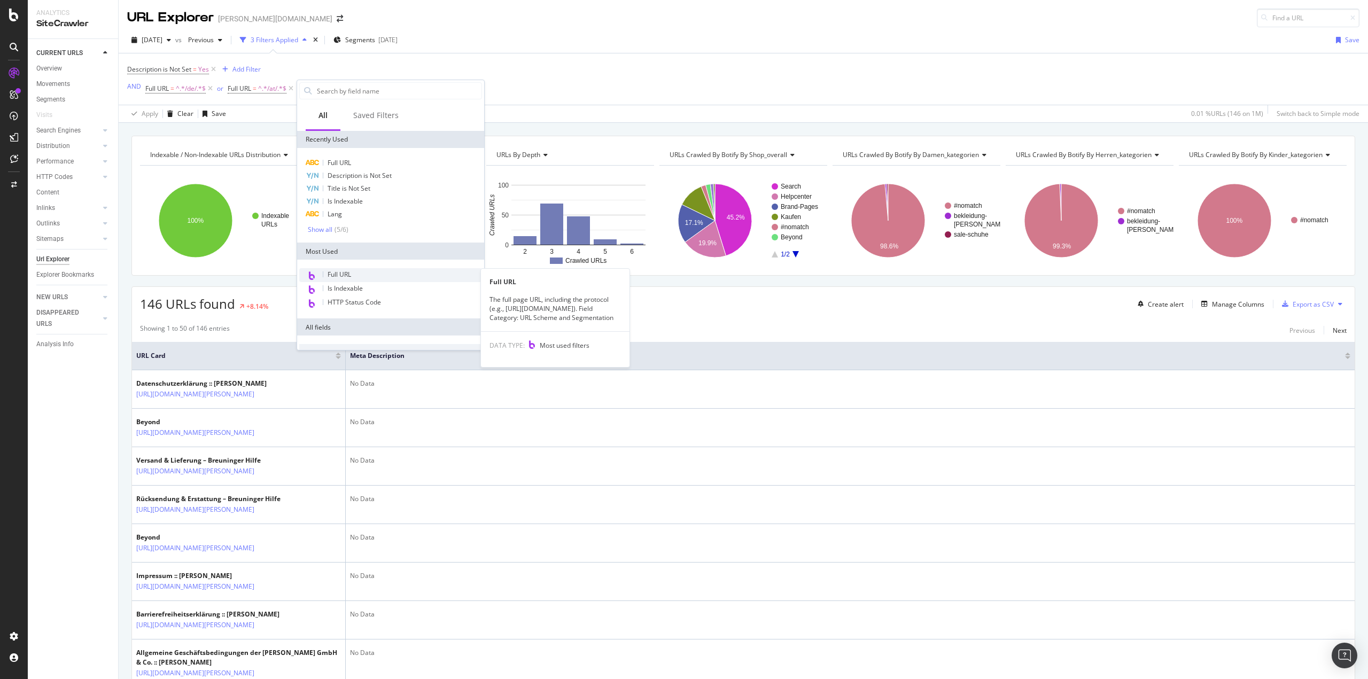
click at [362, 274] on div "Full URL" at bounding box center [390, 275] width 183 height 14
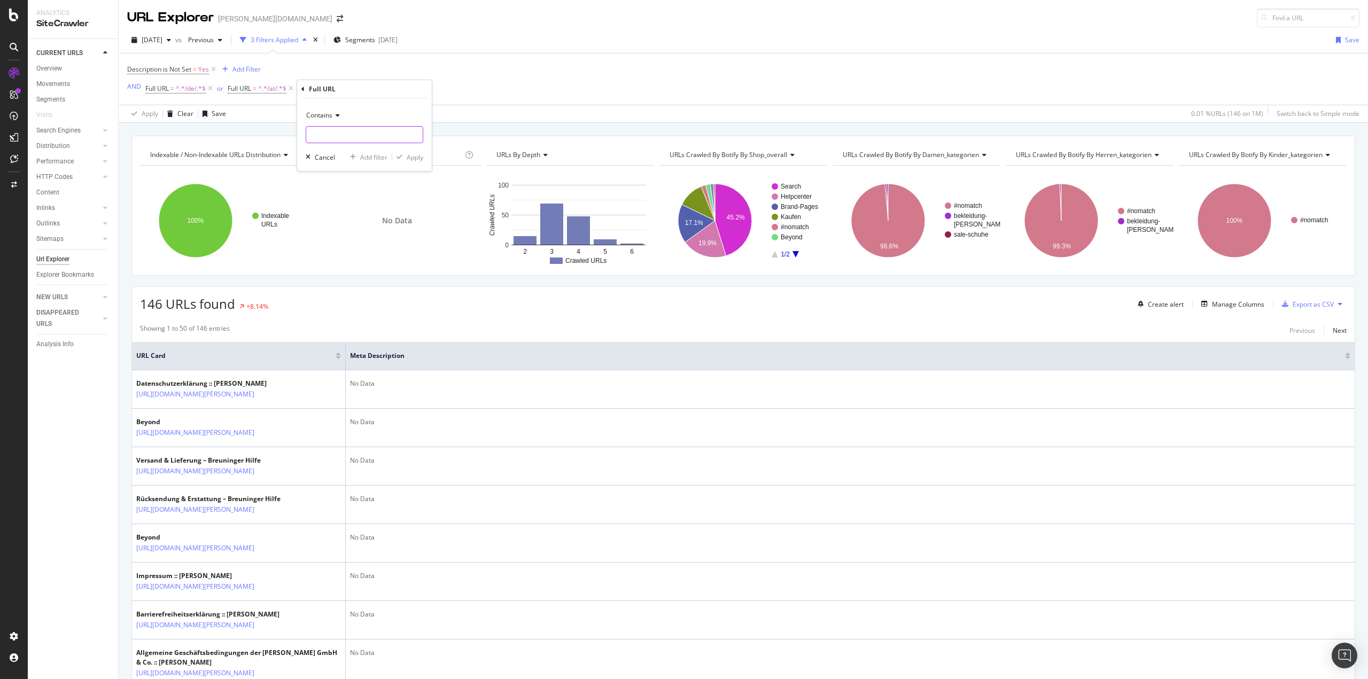
click at [330, 137] on input "text" at bounding box center [364, 134] width 117 height 17
type input "/ch/"
click at [417, 158] on div "Apply" at bounding box center [415, 157] width 17 height 9
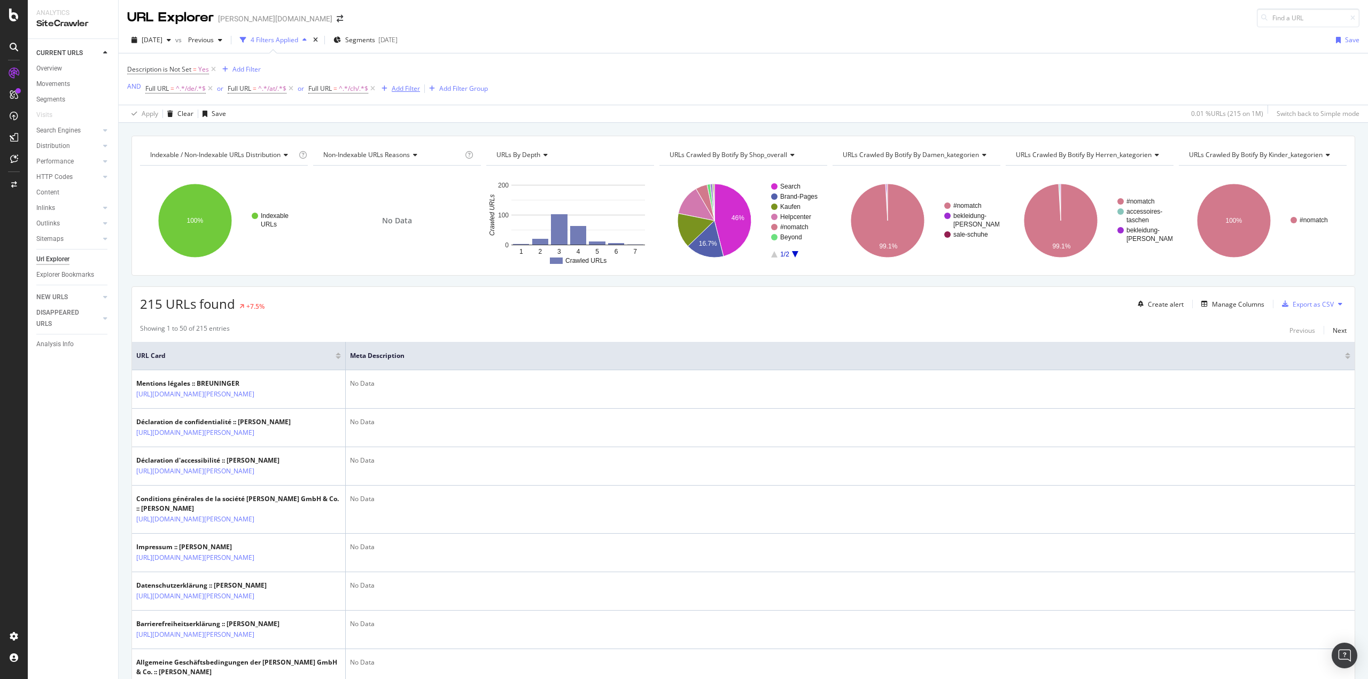
click at [405, 86] on div "Add Filter" at bounding box center [406, 88] width 28 height 9
click at [401, 66] on div "Description is Not Set = Yes Add Filter AND Full URL = ^.*/de/.*$ or Full URL =…" at bounding box center [307, 79] width 361 height 34
click at [257, 69] on div "Add Filter" at bounding box center [246, 69] width 28 height 9
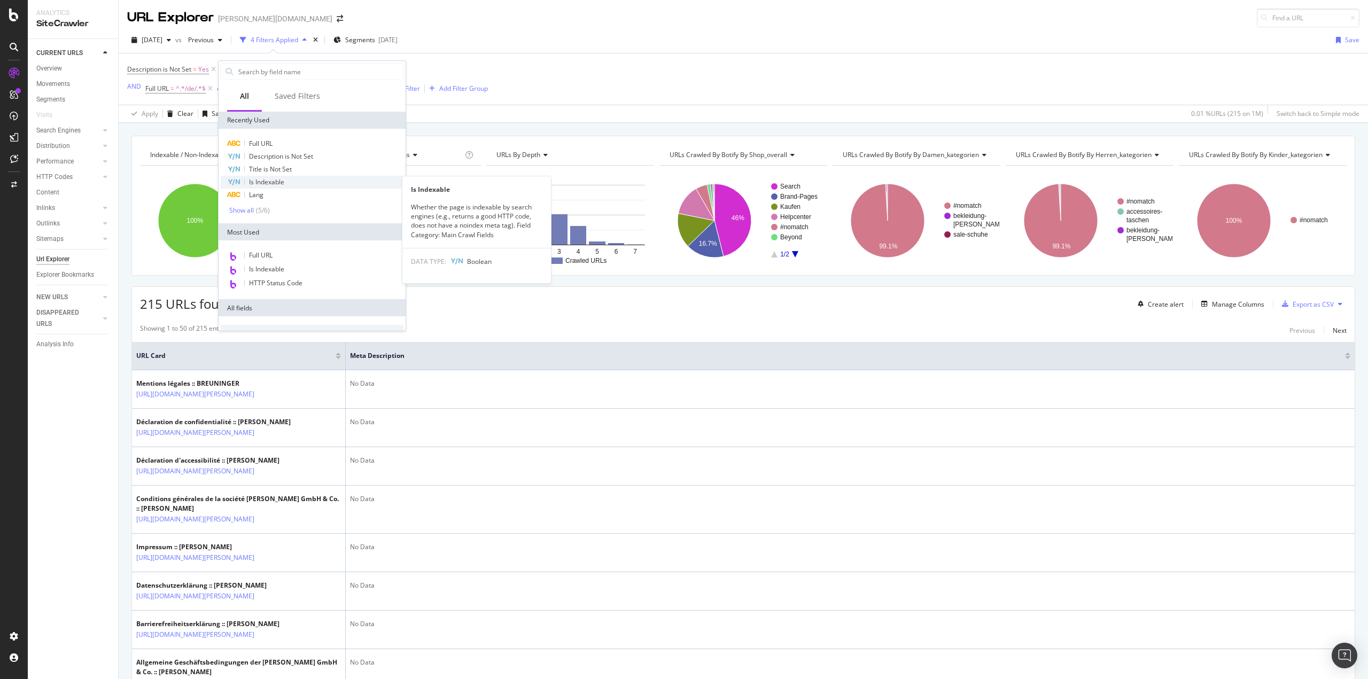
click at [275, 178] on span "Is Indexable" at bounding box center [266, 181] width 35 height 9
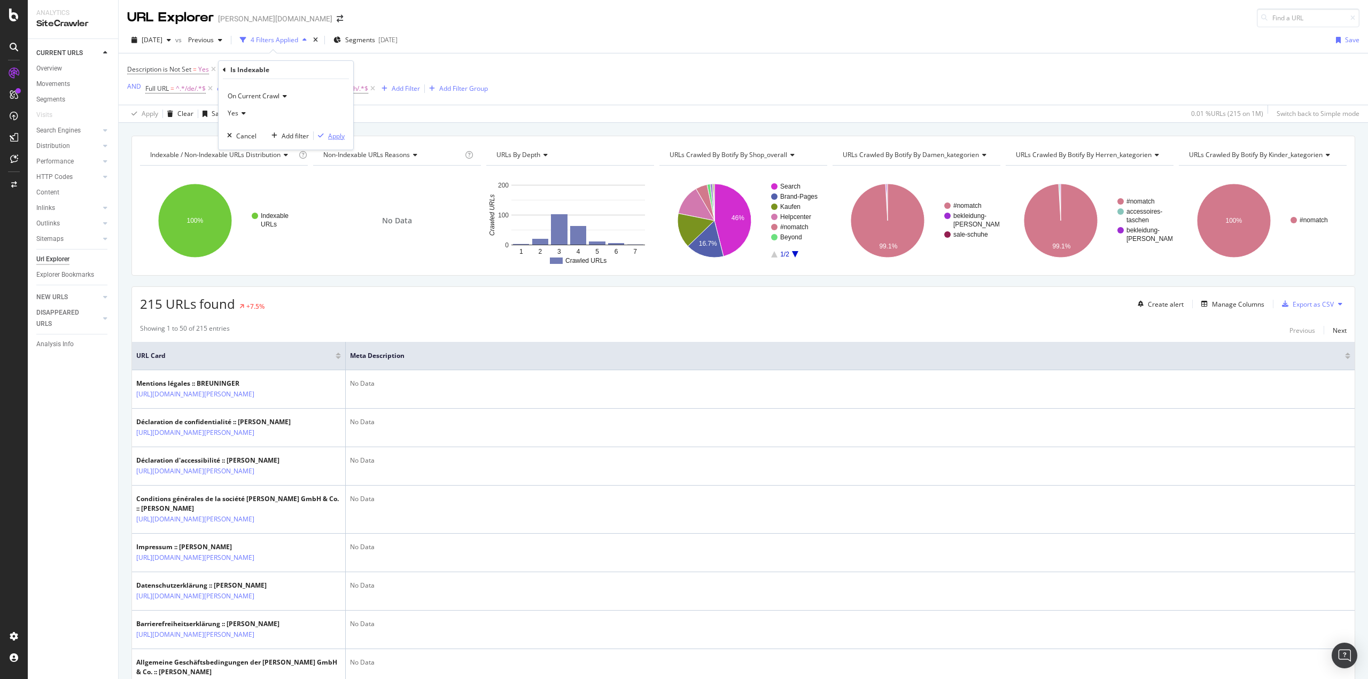
click at [338, 135] on div "Apply" at bounding box center [336, 135] width 17 height 9
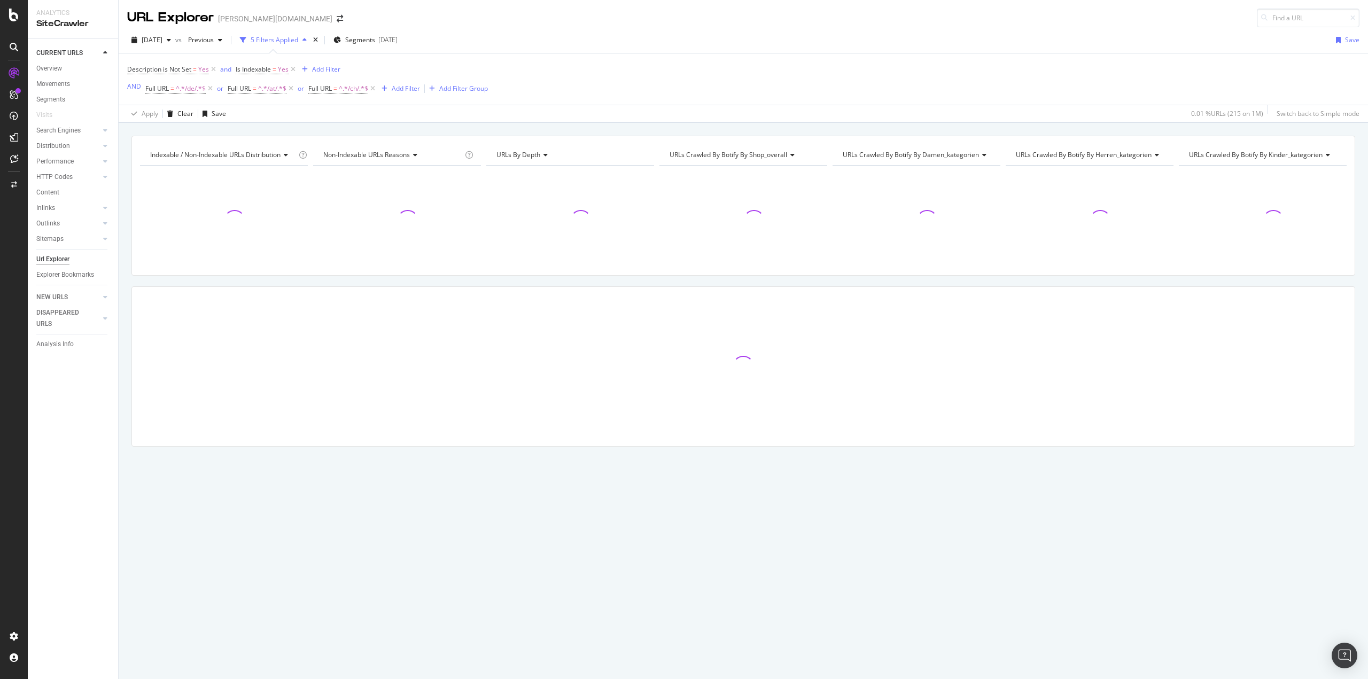
click at [122, 354] on div "Indexable / Non-Indexable URLs distribution Chart (by Value) Table Expand Expor…" at bounding box center [743, 310] width 1249 height 348
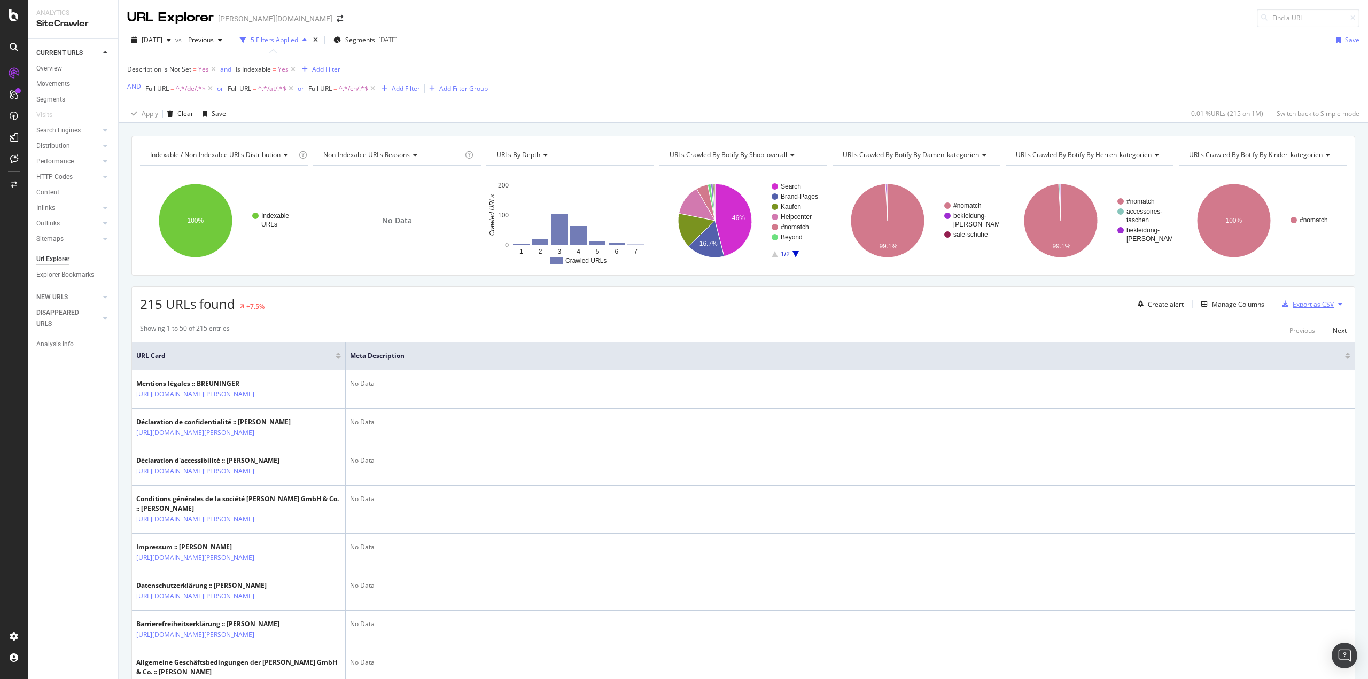
click at [1312, 305] on div "Export as CSV" at bounding box center [1313, 304] width 41 height 9
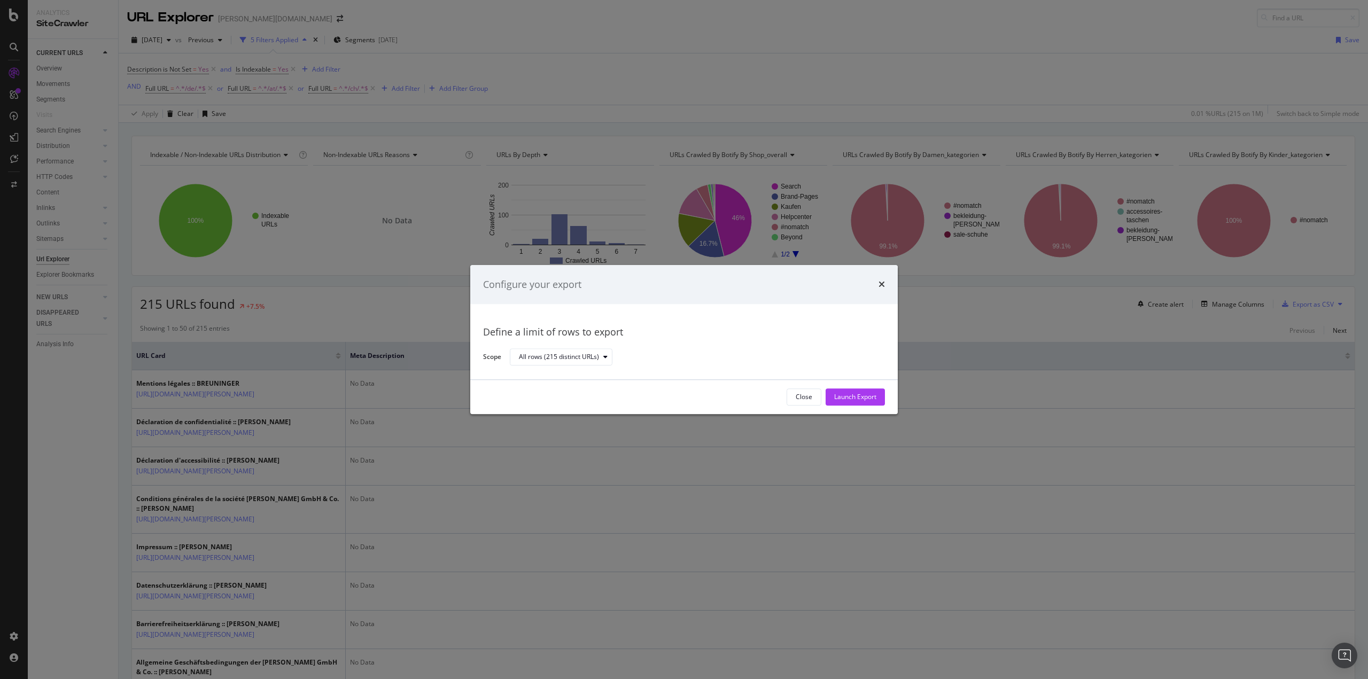
click at [850, 406] on div "Close Launch Export" at bounding box center [836, 397] width 98 height 17
click at [849, 399] on div "Launch Export" at bounding box center [855, 397] width 42 height 9
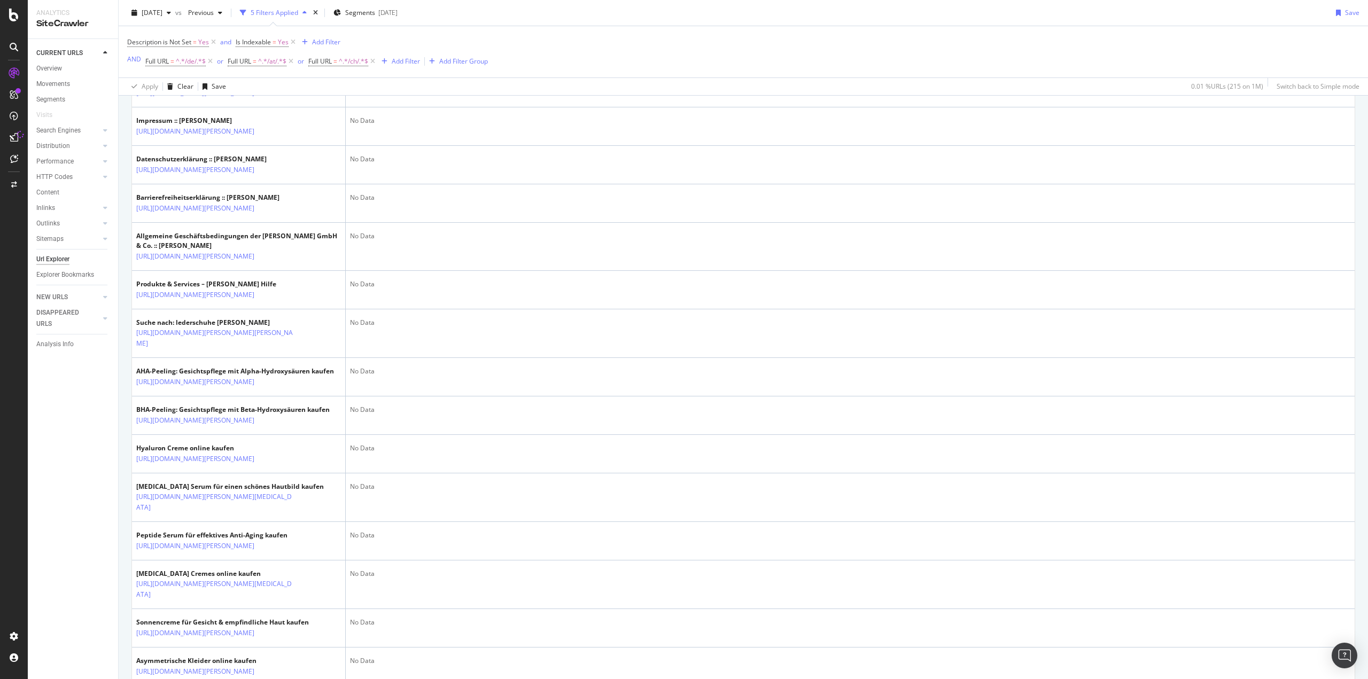
scroll to position [1176, 0]
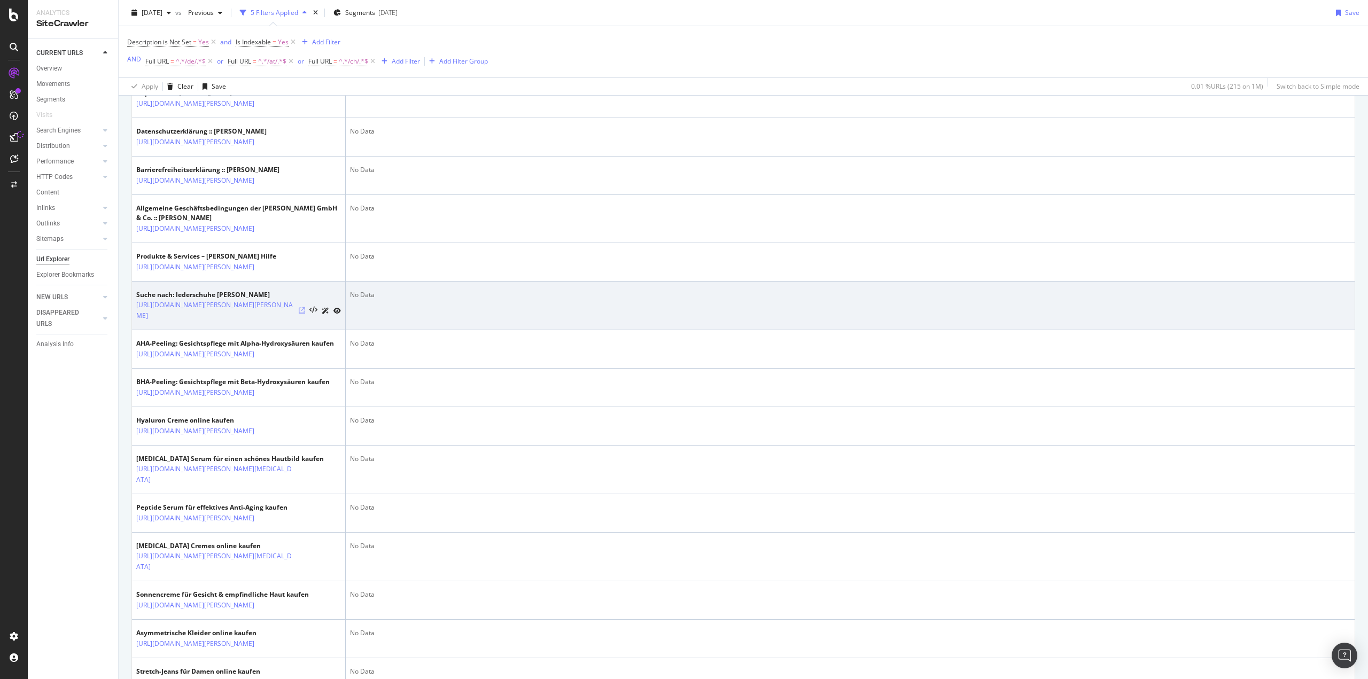
click at [303, 314] on icon at bounding box center [302, 310] width 6 height 6
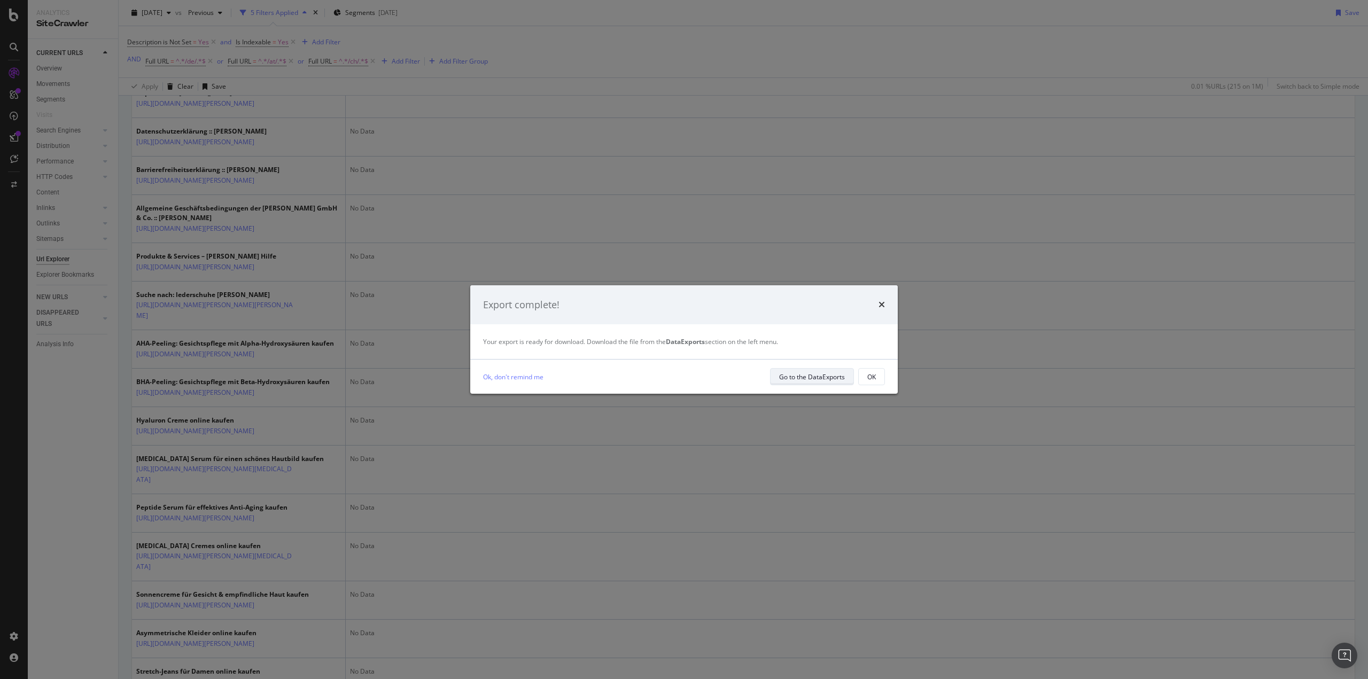
click at [833, 378] on div "Go to the DataExports" at bounding box center [812, 376] width 66 height 9
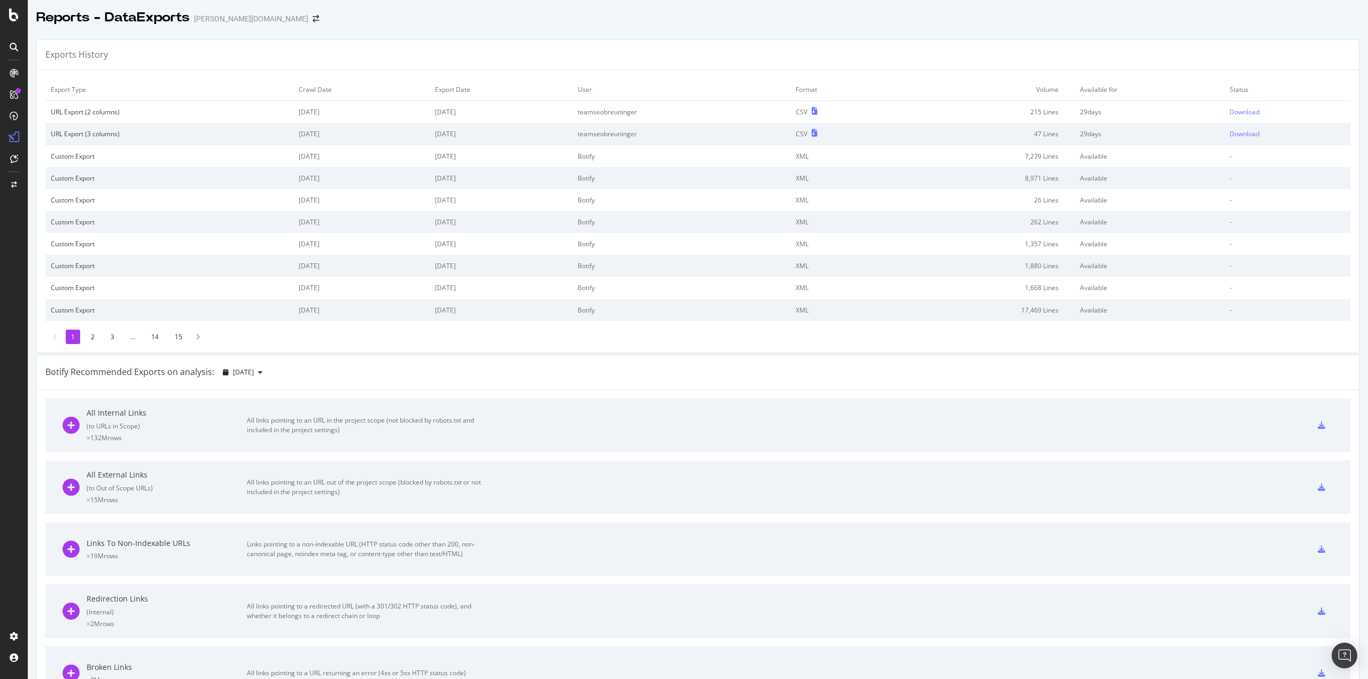
click at [1014, 28] on div at bounding box center [698, 29] width 1340 height 4
click at [1235, 108] on div "Download" at bounding box center [1245, 111] width 30 height 9
